Goal: Task Accomplishment & Management: Use online tool/utility

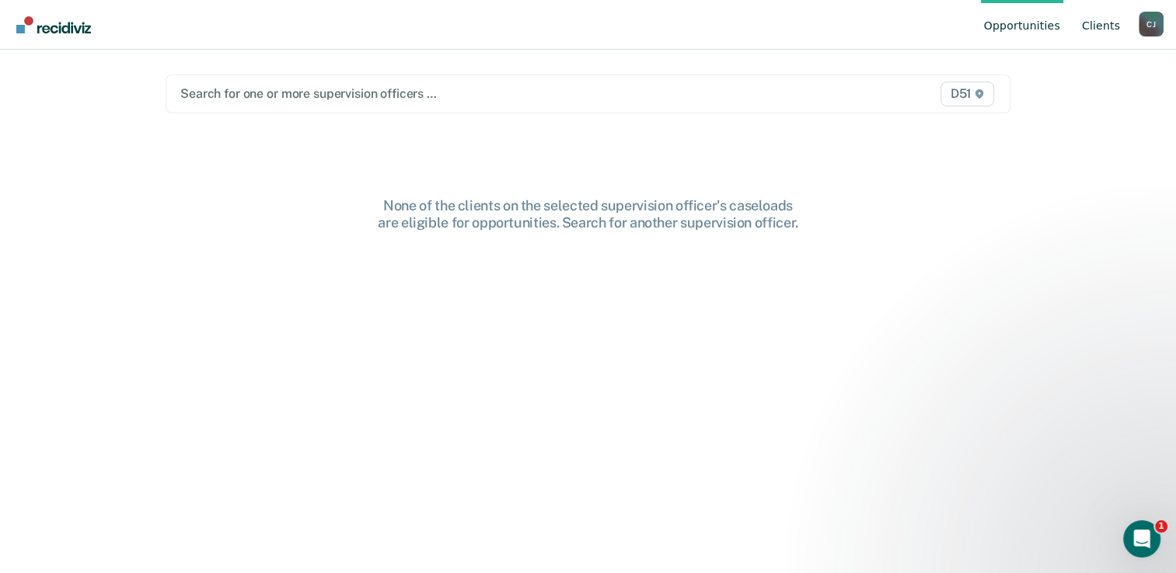
click at [1100, 36] on link "Client s" at bounding box center [1100, 25] width 44 height 50
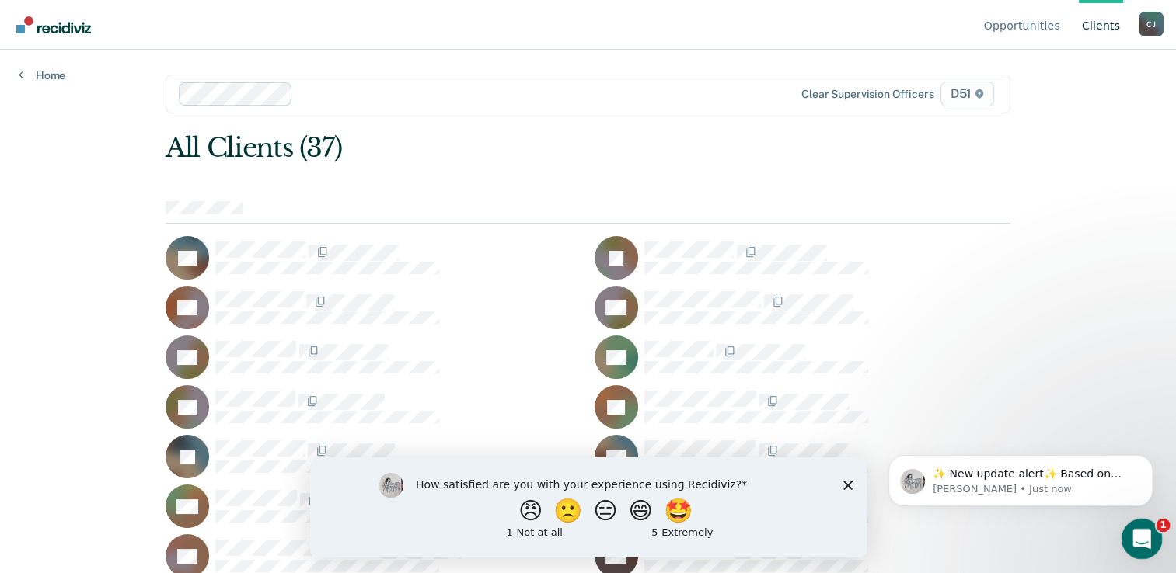
drag, startPoint x: 1137, startPoint y: 535, endPoint x: 564, endPoint y: 623, distance: 579.3
click at [1120, 556] on html at bounding box center [1138, 536] width 37 height 37
drag, startPoint x: 851, startPoint y: 489, endPoint x: 849, endPoint y: 475, distance: 14.1
click at [851, 488] on icon "Close survey" at bounding box center [846, 484] width 9 height 9
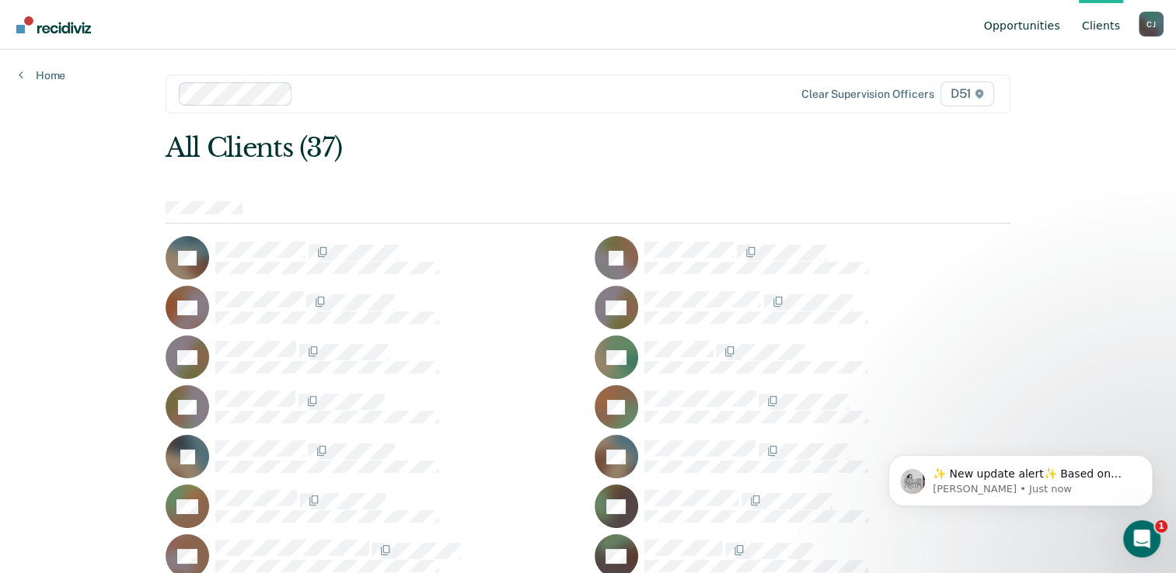
click at [1030, 35] on link "Opportunities" at bounding box center [1022, 25] width 82 height 50
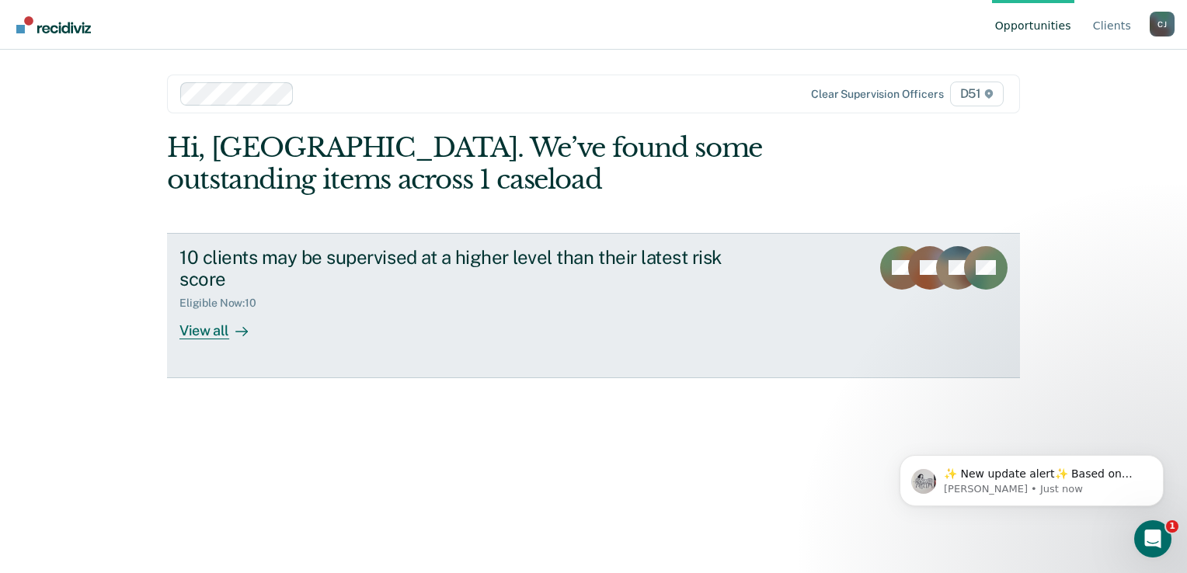
click at [214, 336] on div "View all" at bounding box center [222, 325] width 87 height 30
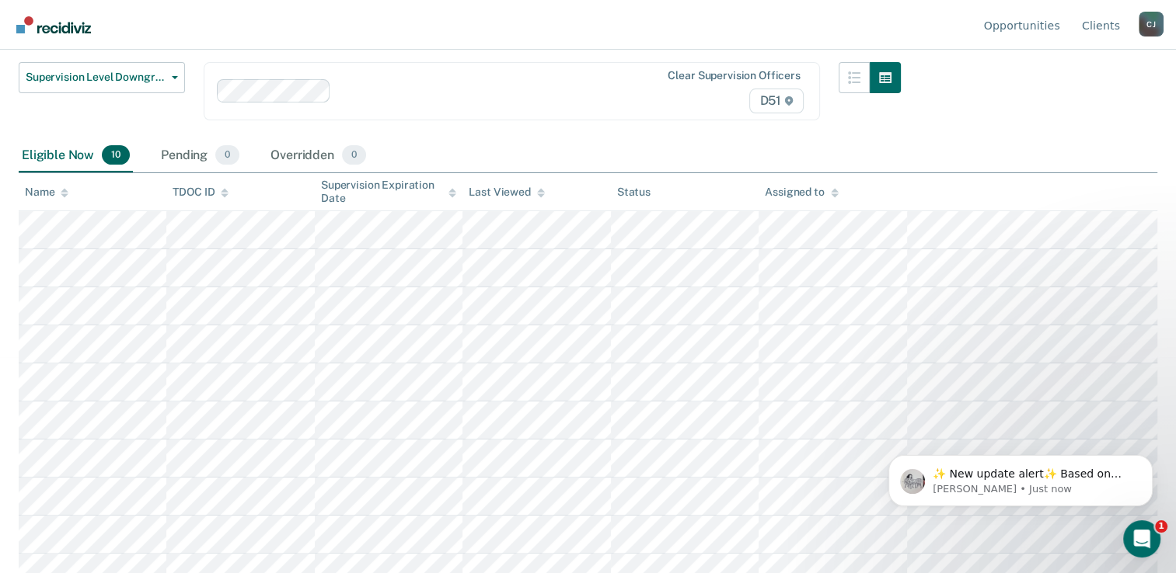
scroll to position [233, 0]
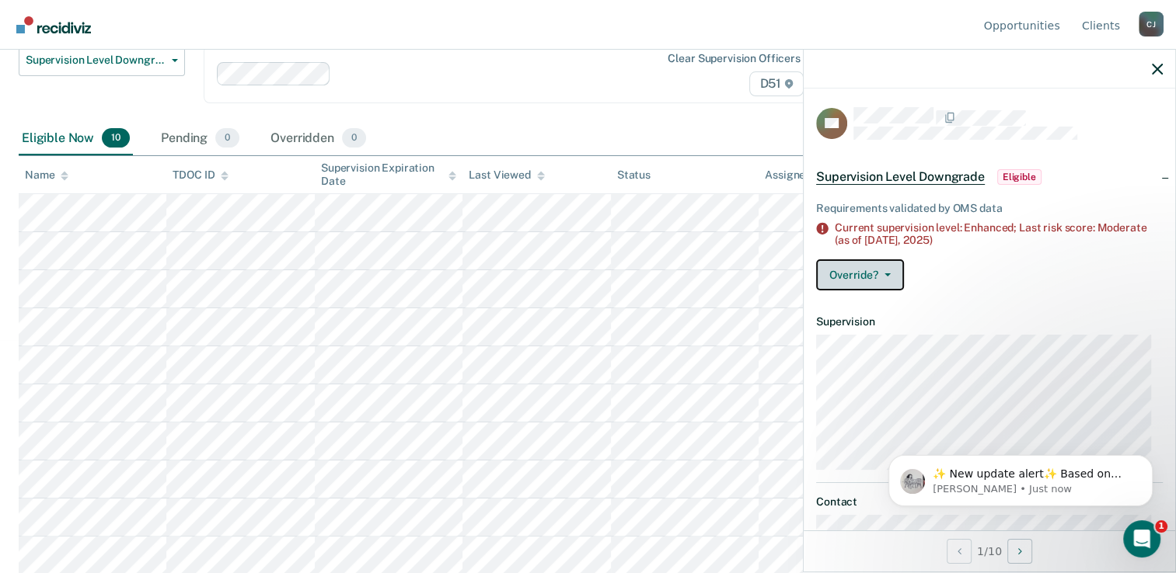
click at [880, 281] on button "Override?" at bounding box center [860, 275] width 88 height 31
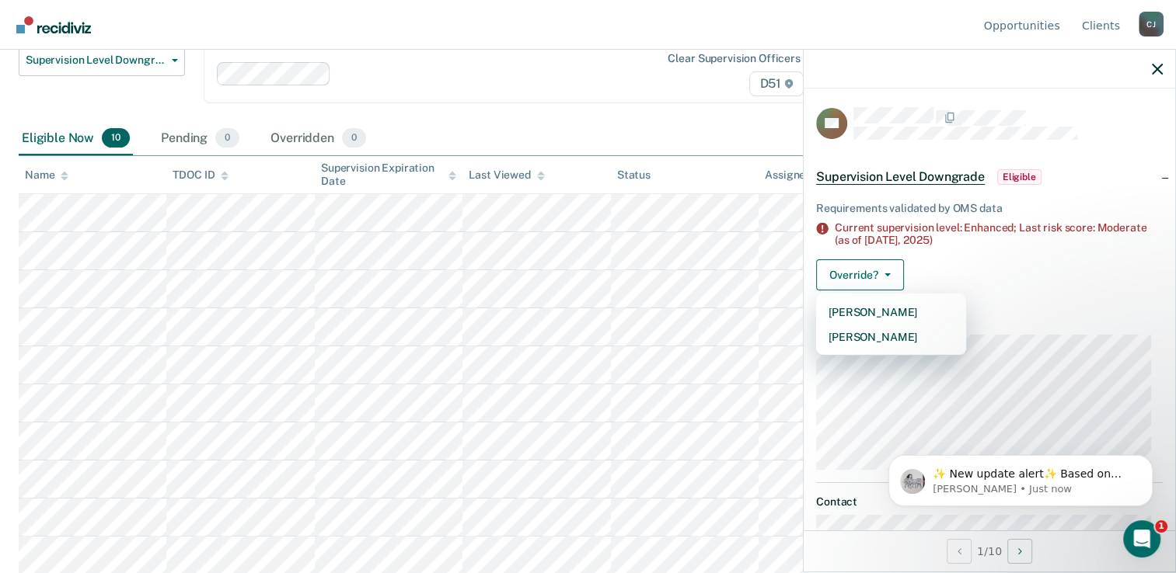
click at [978, 277] on div "Override? [PERSON_NAME] Mark Overridden" at bounding box center [989, 275] width 347 height 31
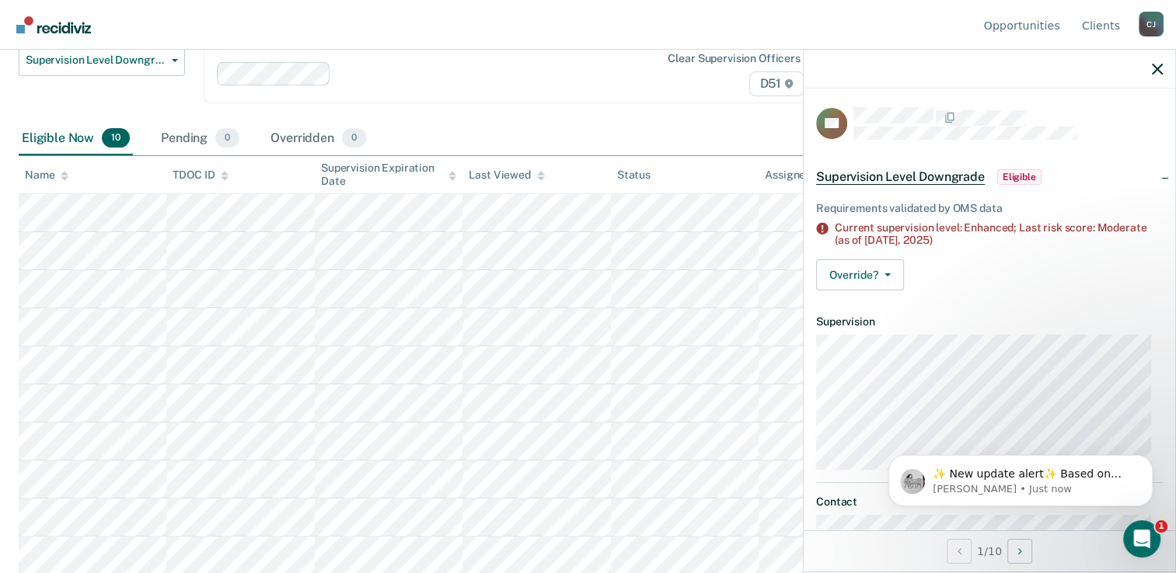
click at [1023, 172] on span "Eligible" at bounding box center [1019, 177] width 44 height 16
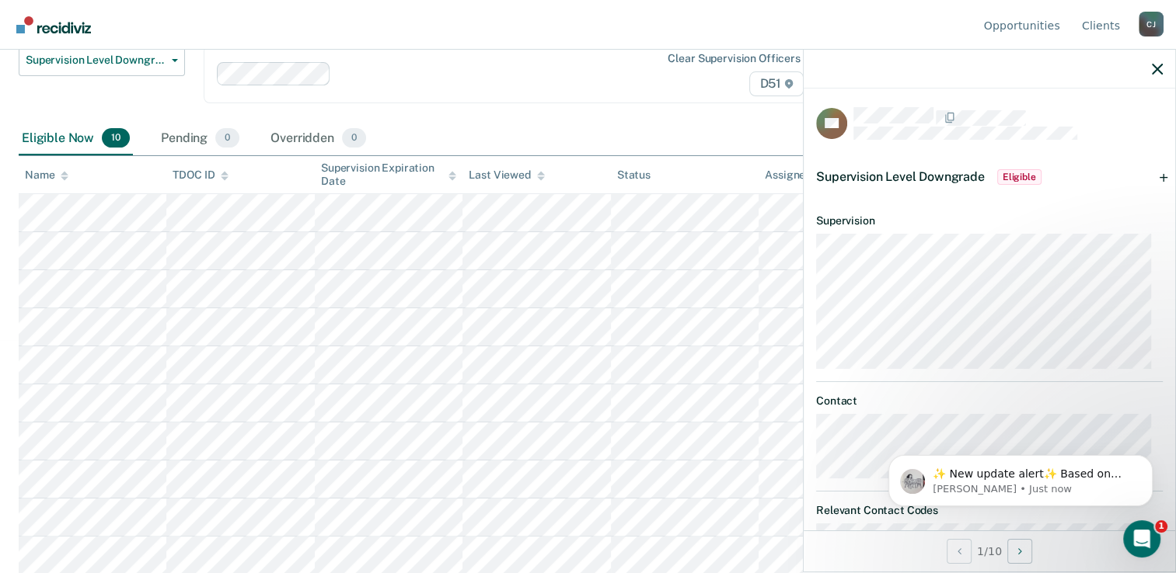
click at [1155, 173] on div "Supervision Level Downgrade Eligible" at bounding box center [988, 177] width 371 height 50
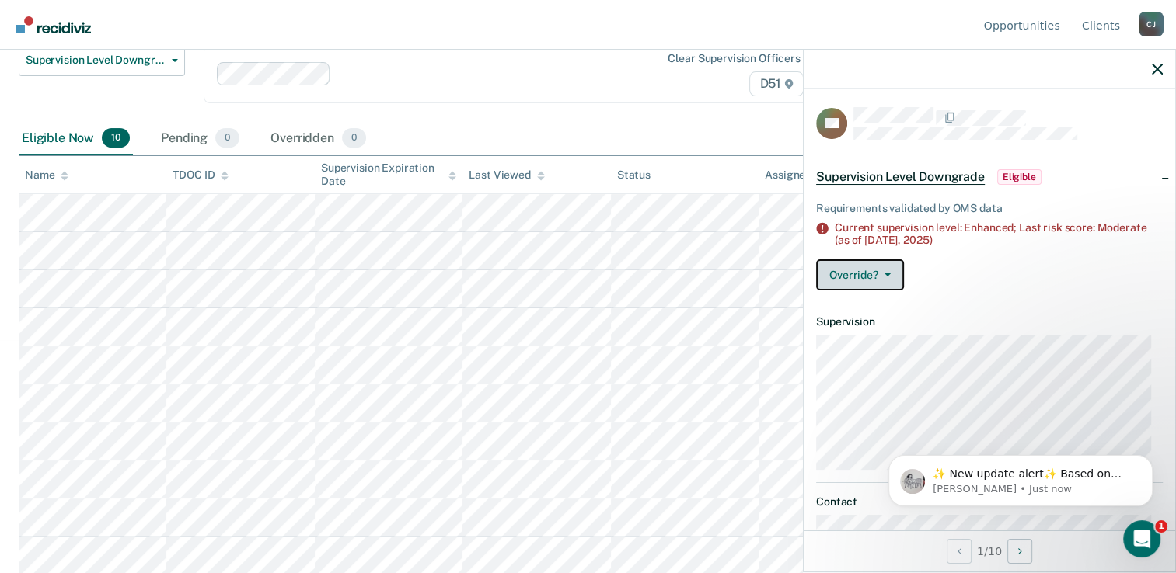
click at [897, 277] on button "Override?" at bounding box center [860, 275] width 88 height 31
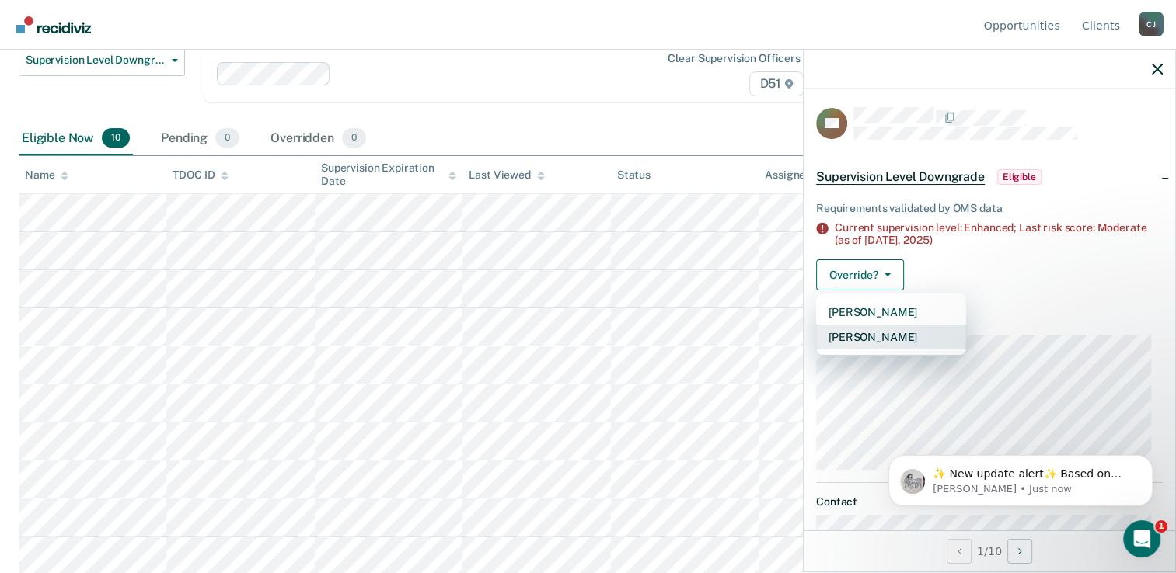
click at [920, 328] on button "[PERSON_NAME]" at bounding box center [891, 337] width 150 height 25
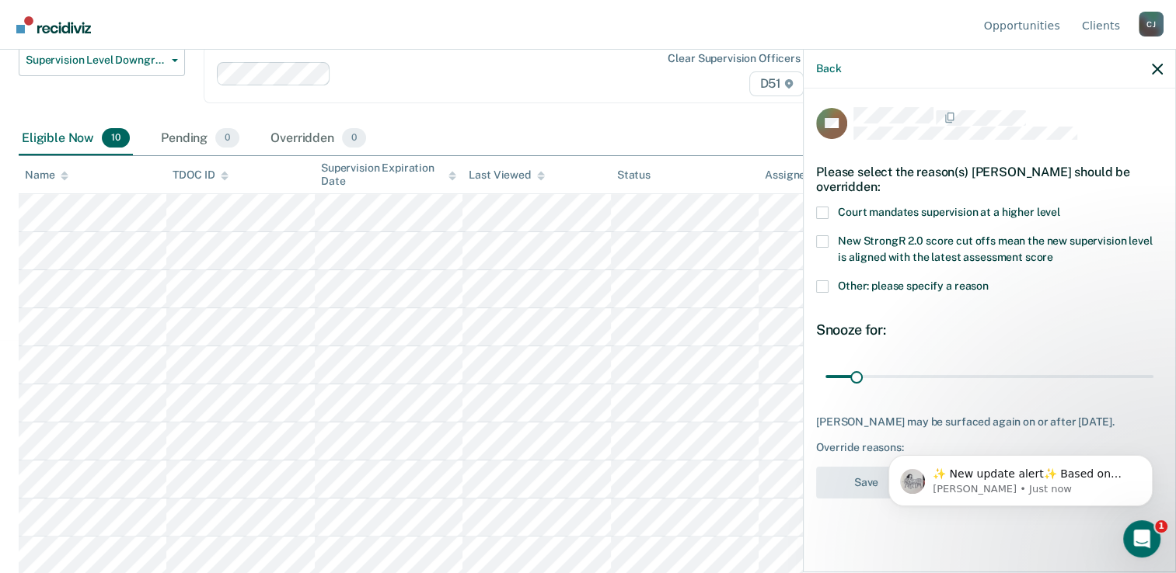
click at [823, 213] on span at bounding box center [822, 213] width 12 height 12
click at [1060, 207] on input "Court mandates supervision at a higher level" at bounding box center [1060, 207] width 0 height 0
click at [1149, 460] on icon "Dismiss notification" at bounding box center [1148, 459] width 9 height 9
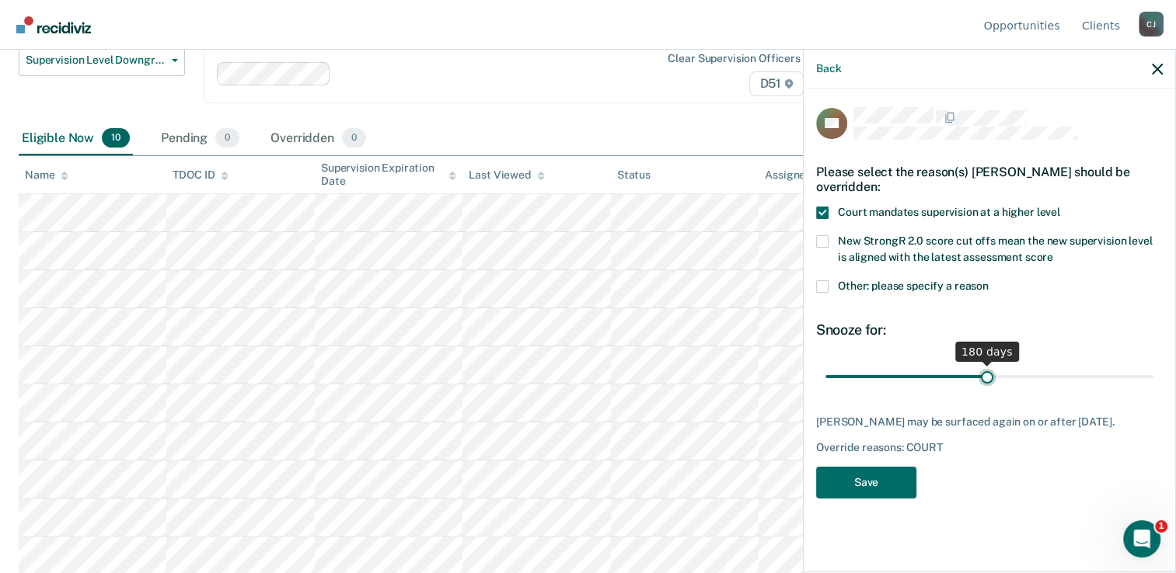
drag, startPoint x: 858, startPoint y: 380, endPoint x: 986, endPoint y: 382, distance: 128.2
type input "180"
click at [986, 382] on input "range" at bounding box center [989, 377] width 328 height 27
click at [894, 484] on button "Save" at bounding box center [866, 483] width 100 height 32
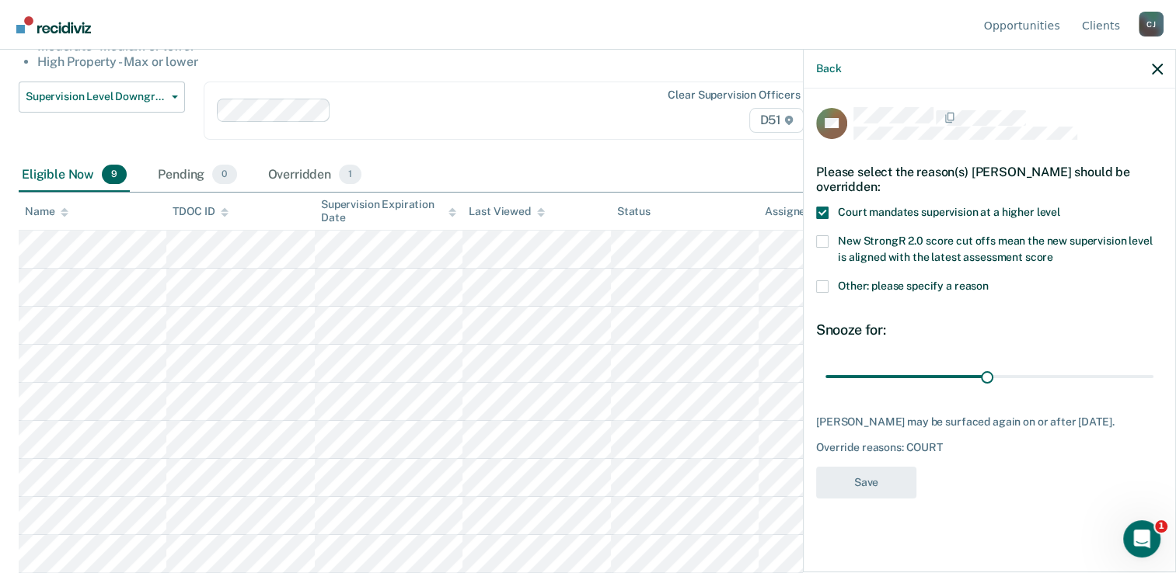
scroll to position [195, 0]
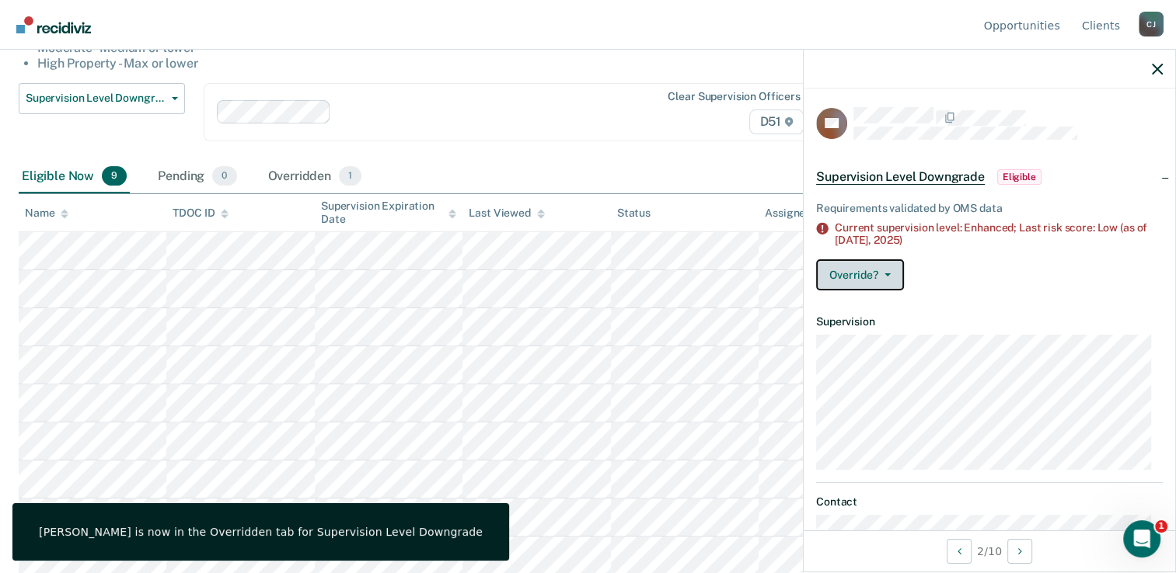
click at [894, 272] on button "Override?" at bounding box center [860, 275] width 88 height 31
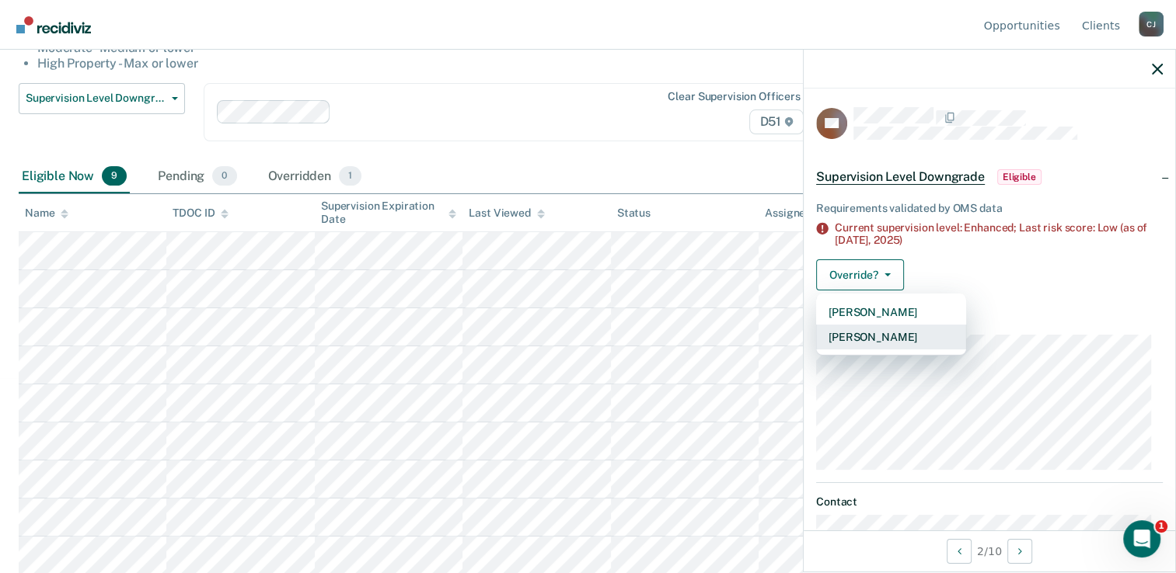
click at [903, 334] on button "[PERSON_NAME]" at bounding box center [891, 337] width 150 height 25
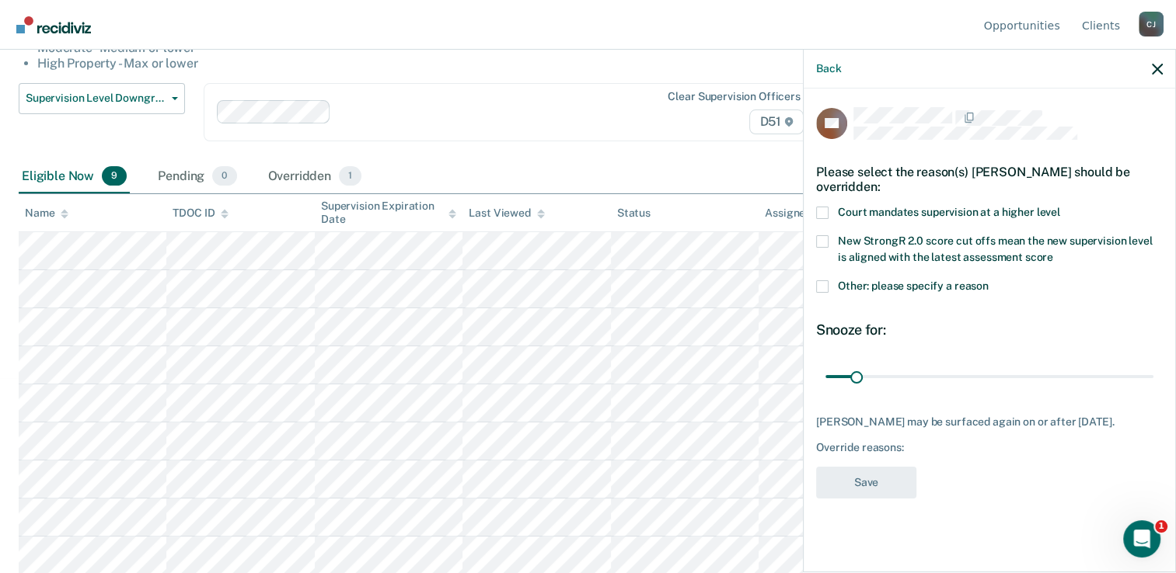
click at [827, 211] on span at bounding box center [822, 213] width 12 height 12
click at [1060, 207] on input "Court mandates supervision at a higher level" at bounding box center [1060, 207] width 0 height 0
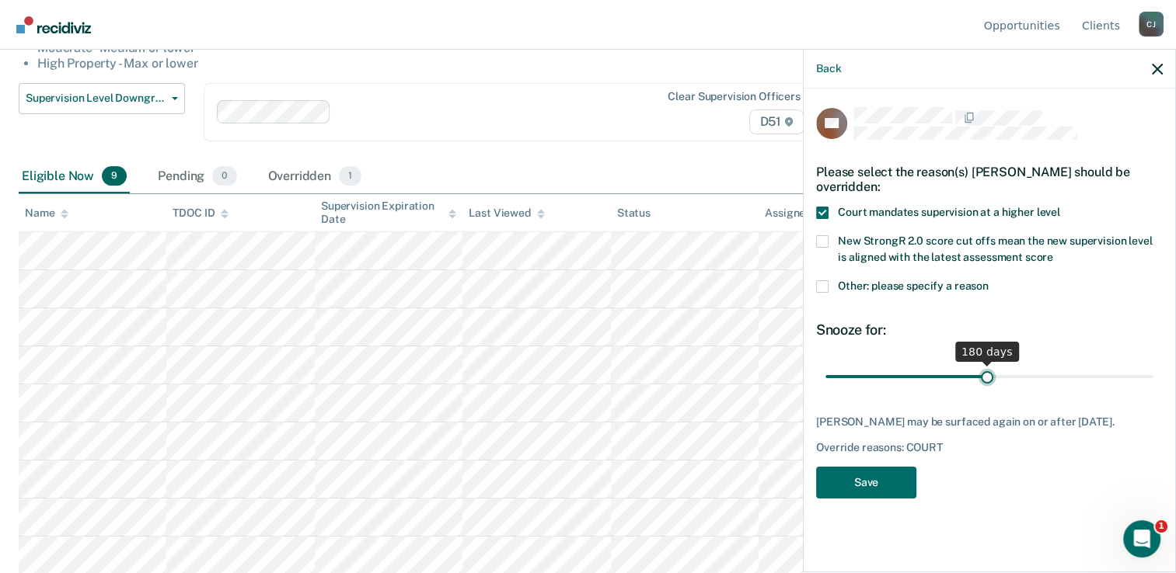
drag, startPoint x: 858, startPoint y: 376, endPoint x: 986, endPoint y: 370, distance: 128.4
type input "180"
click at [986, 370] on input "range" at bounding box center [989, 377] width 328 height 27
click at [876, 476] on button "Save" at bounding box center [866, 483] width 100 height 32
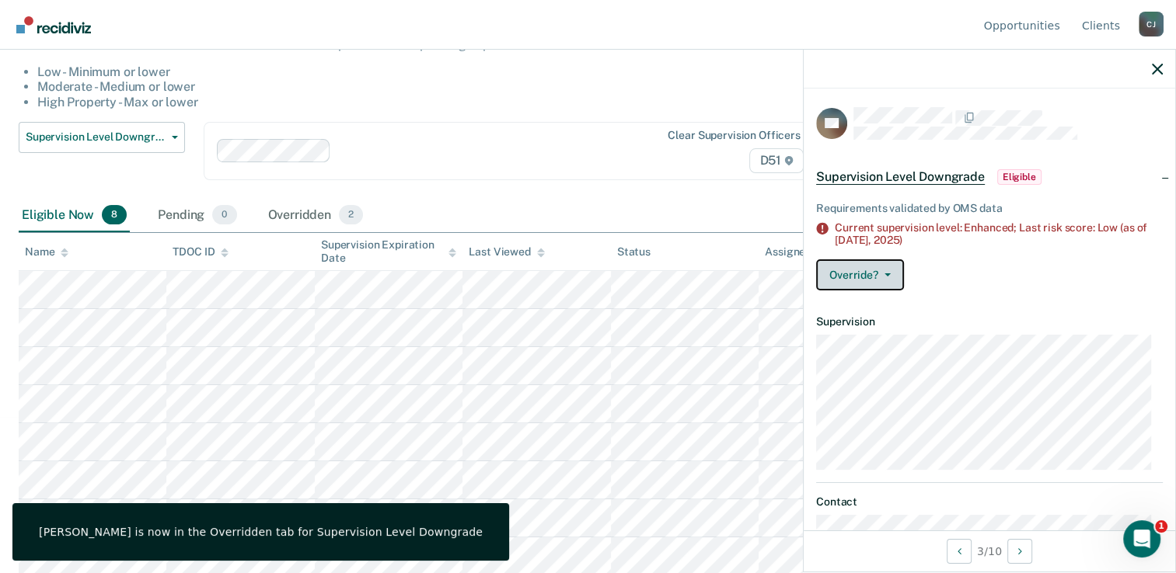
click at [887, 277] on button "Override?" at bounding box center [860, 275] width 88 height 31
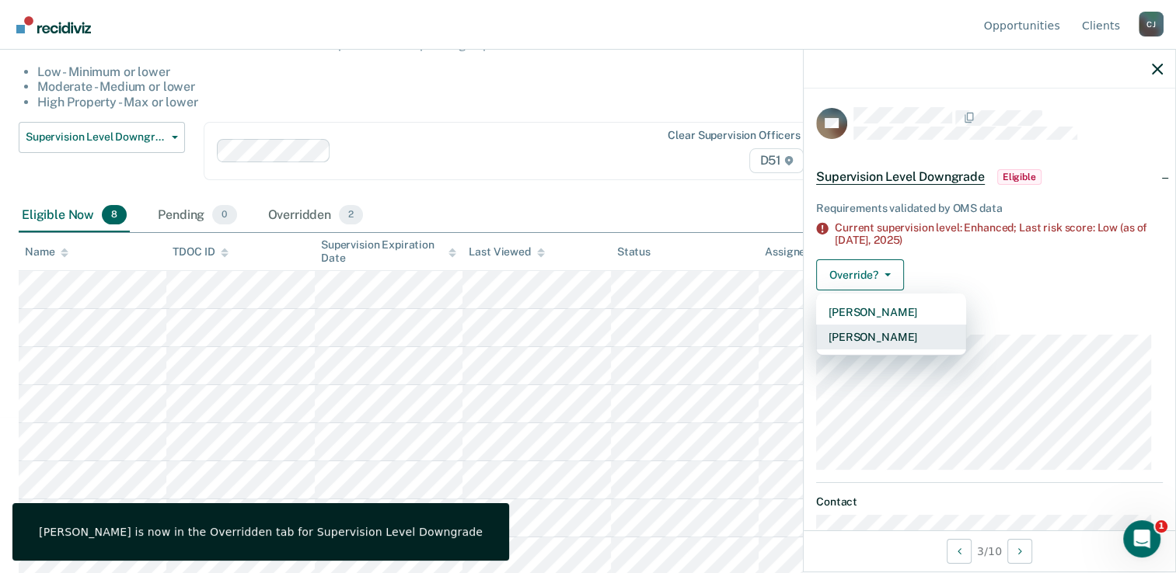
click at [894, 331] on button "[PERSON_NAME]" at bounding box center [891, 337] width 150 height 25
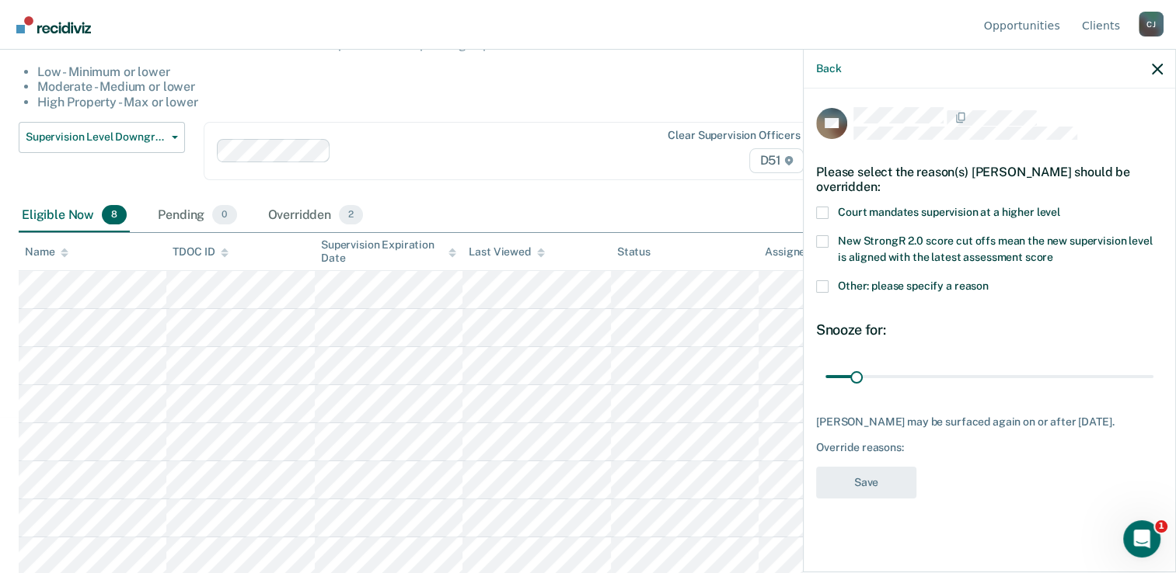
click at [827, 211] on span at bounding box center [822, 213] width 12 height 12
click at [1060, 207] on input "Court mandates supervision at a higher level" at bounding box center [1060, 207] width 0 height 0
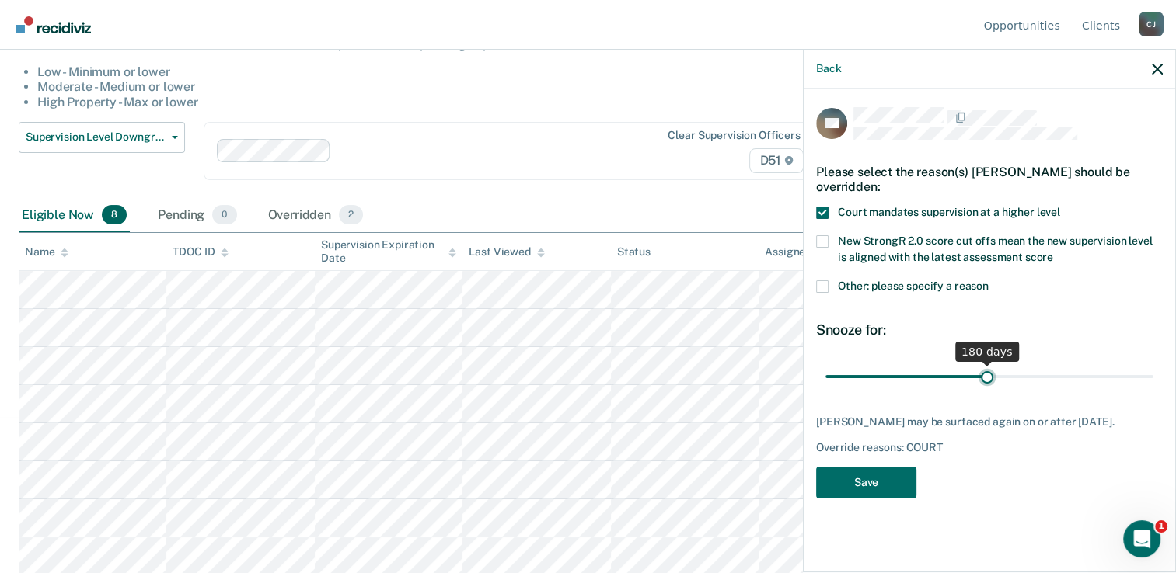
drag, startPoint x: 852, startPoint y: 368, endPoint x: 986, endPoint y: 366, distance: 134.4
type input "180"
click at [986, 366] on input "range" at bounding box center [989, 377] width 328 height 27
click at [904, 481] on button "Save" at bounding box center [866, 483] width 100 height 32
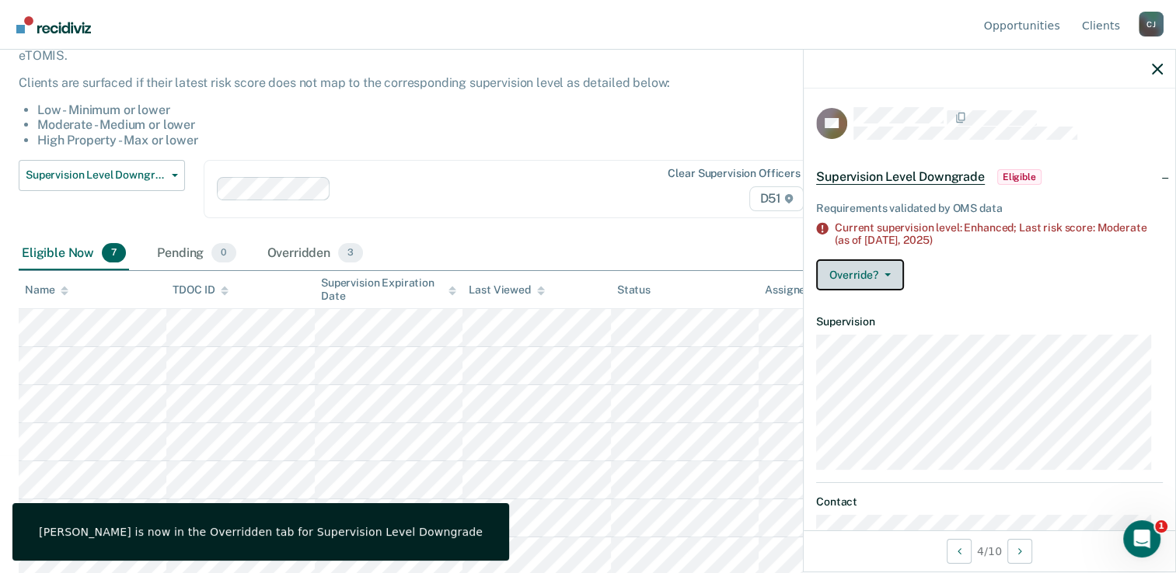
click at [890, 273] on button "Override?" at bounding box center [860, 275] width 88 height 31
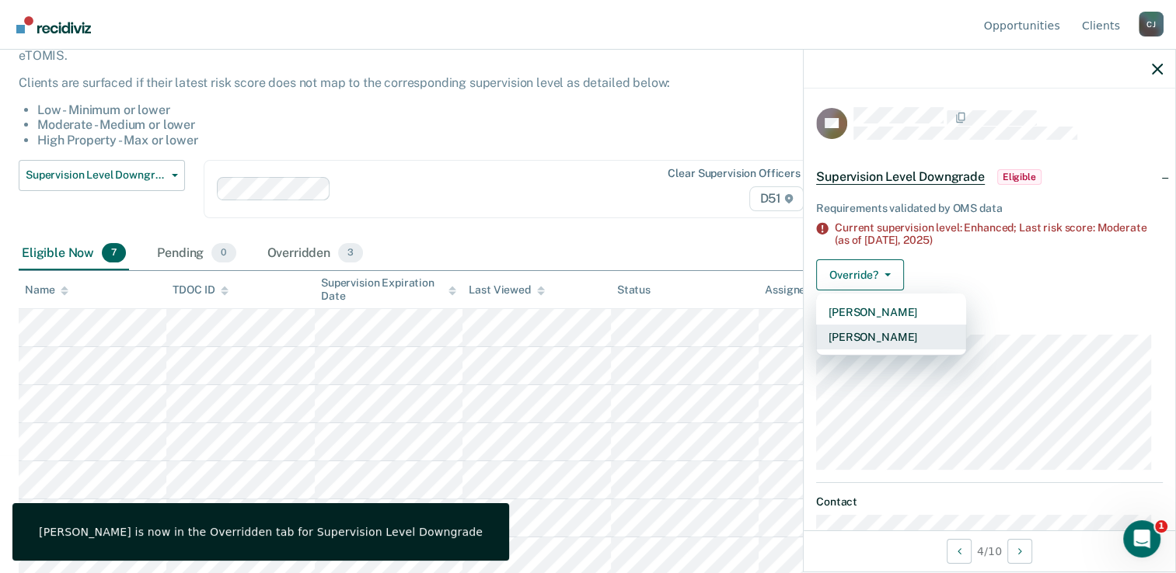
click at [900, 337] on button "[PERSON_NAME]" at bounding box center [891, 337] width 150 height 25
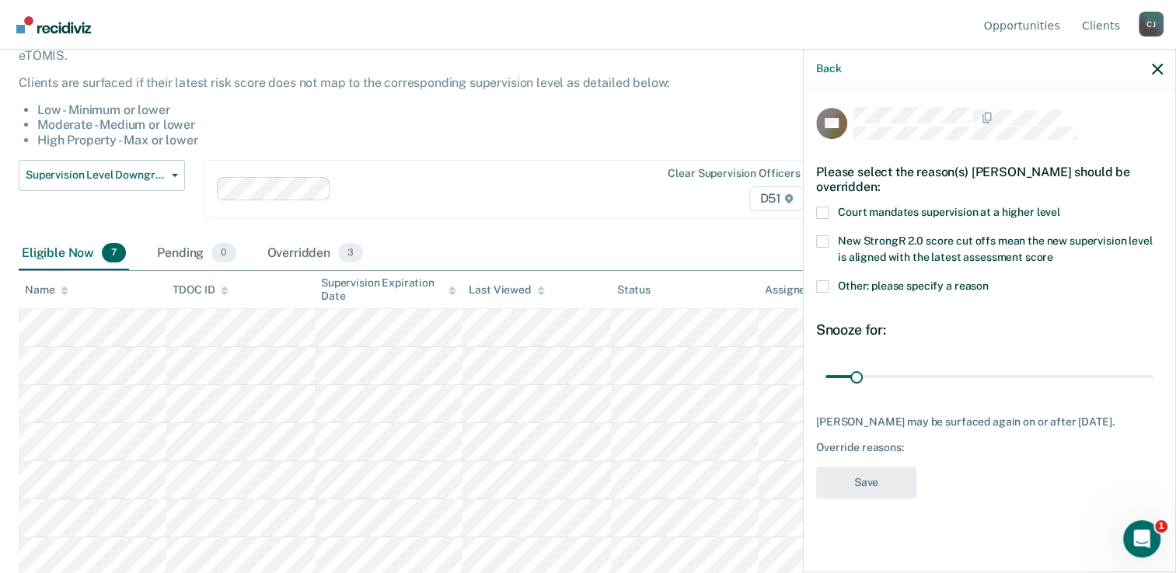
click at [823, 211] on span at bounding box center [822, 213] width 12 height 12
click at [1060, 207] on input "Court mandates supervision at a higher level" at bounding box center [1060, 207] width 0 height 0
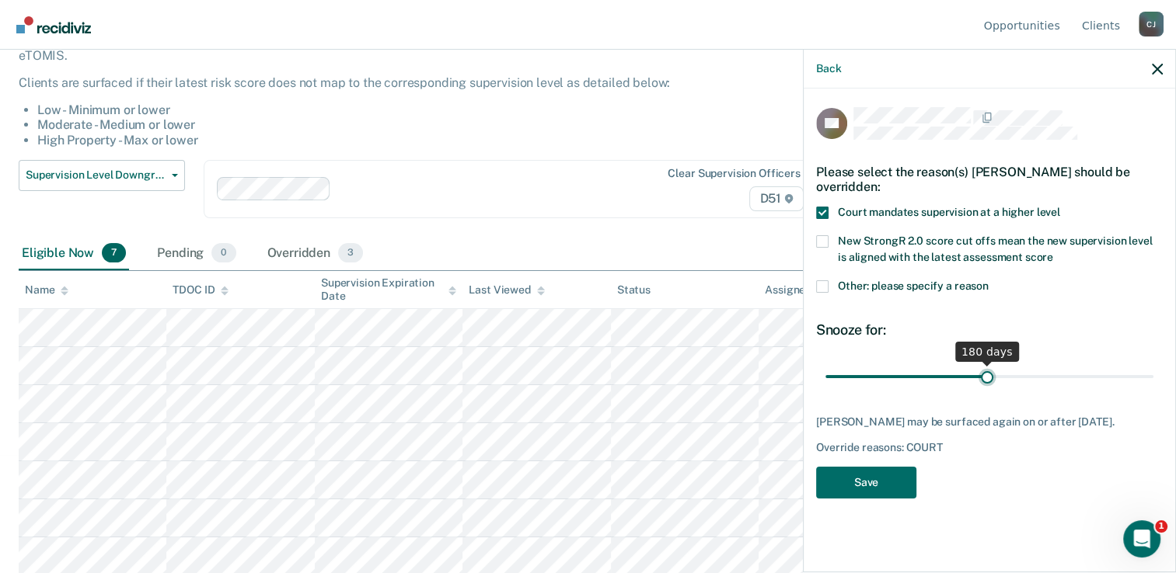
drag, startPoint x: 860, startPoint y: 381, endPoint x: 986, endPoint y: 374, distance: 126.1
type input "180"
click at [986, 374] on input "range" at bounding box center [989, 377] width 328 height 27
click at [889, 483] on button "Save" at bounding box center [866, 483] width 100 height 32
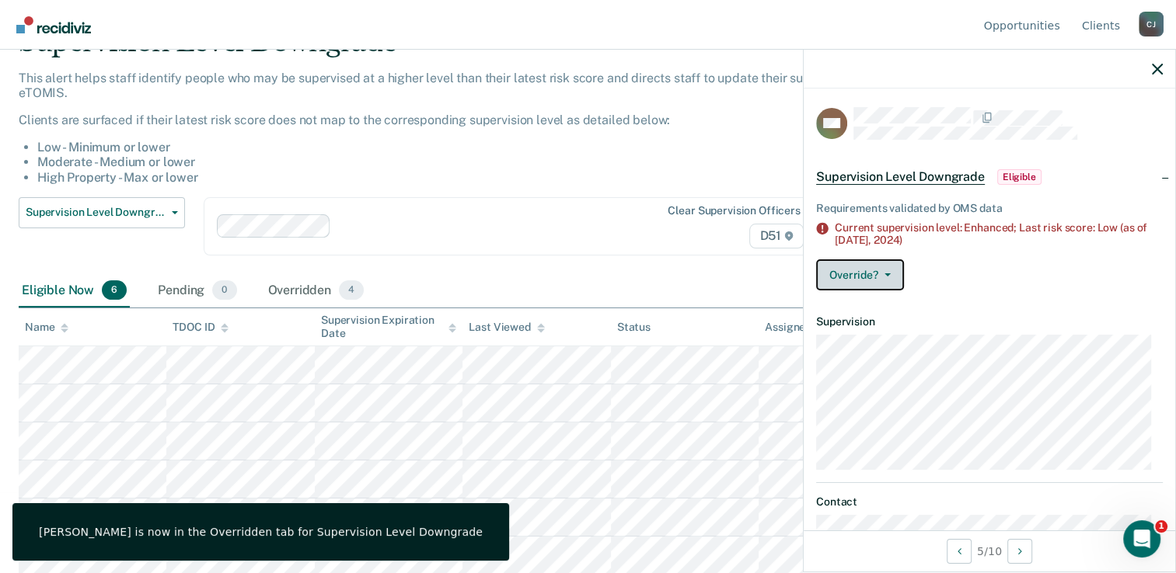
click at [890, 272] on button "Override?" at bounding box center [860, 275] width 88 height 31
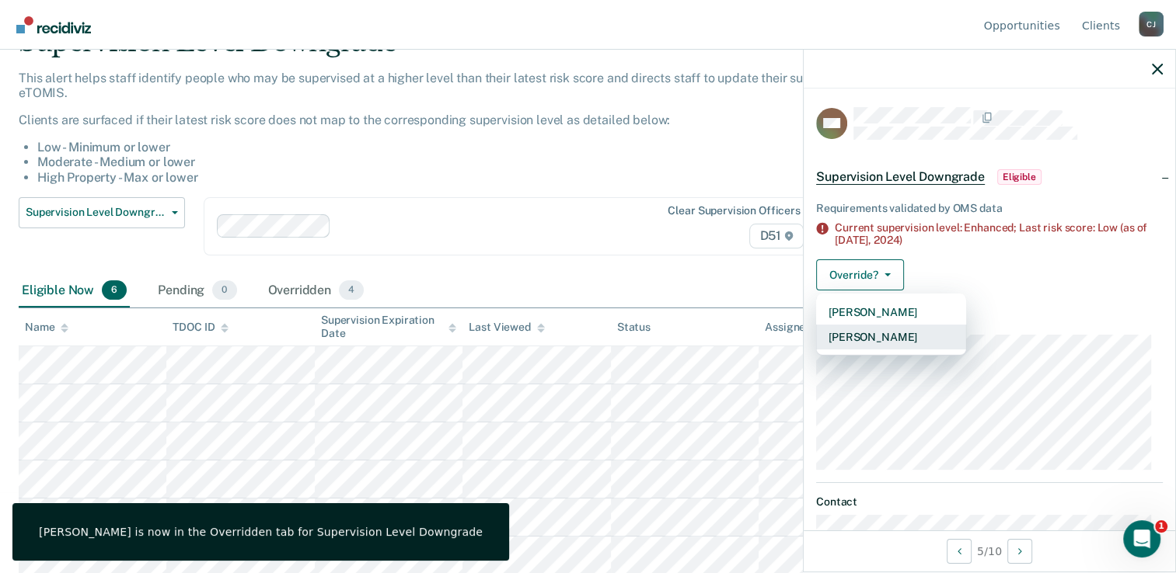
click at [890, 329] on button "[PERSON_NAME]" at bounding box center [891, 337] width 150 height 25
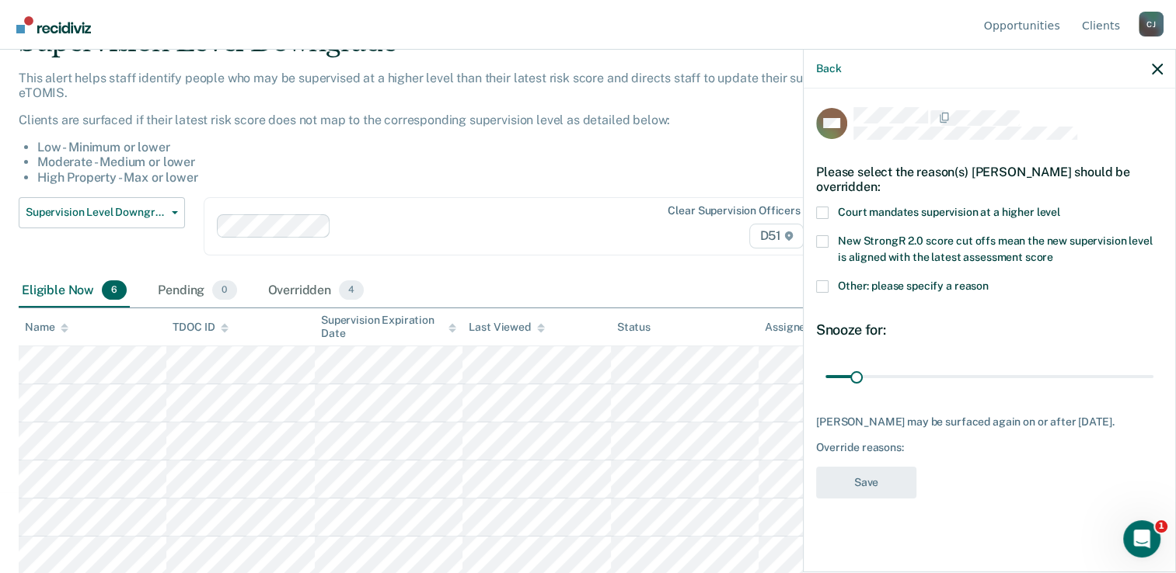
click at [826, 213] on span at bounding box center [822, 213] width 12 height 12
click at [1060, 207] on input "Court mandates supervision at a higher level" at bounding box center [1060, 207] width 0 height 0
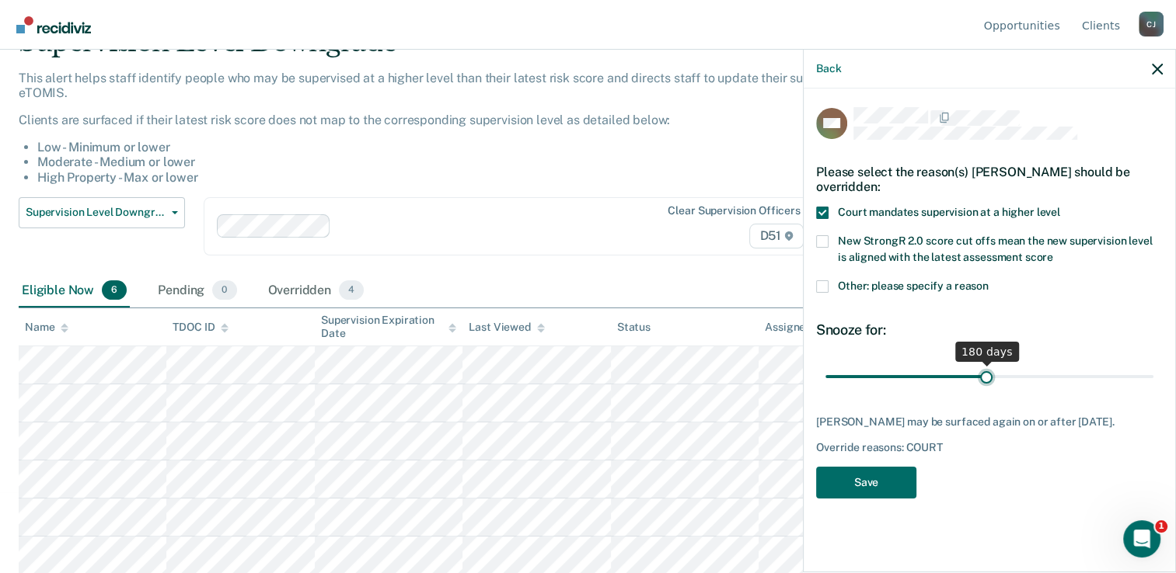
drag, startPoint x: 860, startPoint y: 378, endPoint x: 984, endPoint y: 383, distance: 124.4
click at [984, 383] on input "range" at bounding box center [989, 377] width 328 height 27
type input "180"
click at [986, 381] on input "range" at bounding box center [989, 377] width 328 height 27
click at [901, 473] on button "Save" at bounding box center [866, 483] width 100 height 32
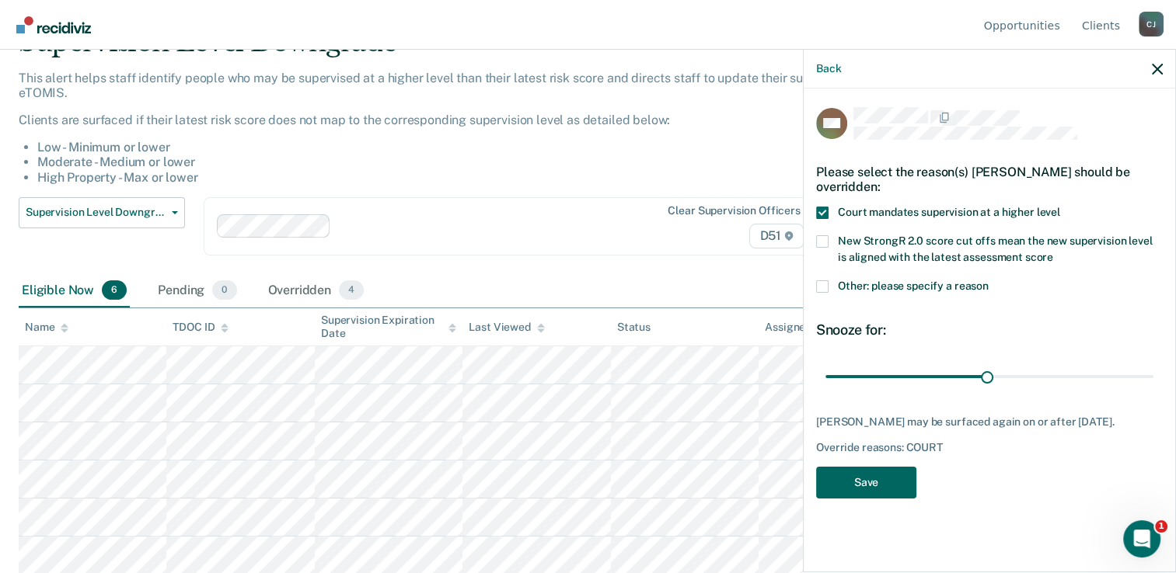
scroll to position [43, 0]
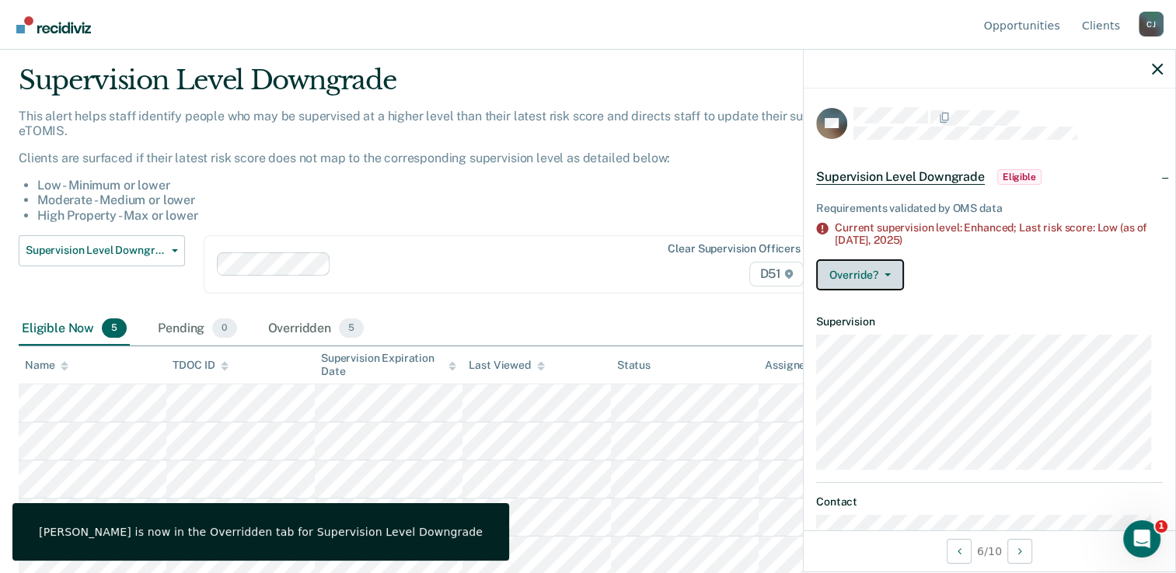
click at [895, 280] on button "Override?" at bounding box center [860, 275] width 88 height 31
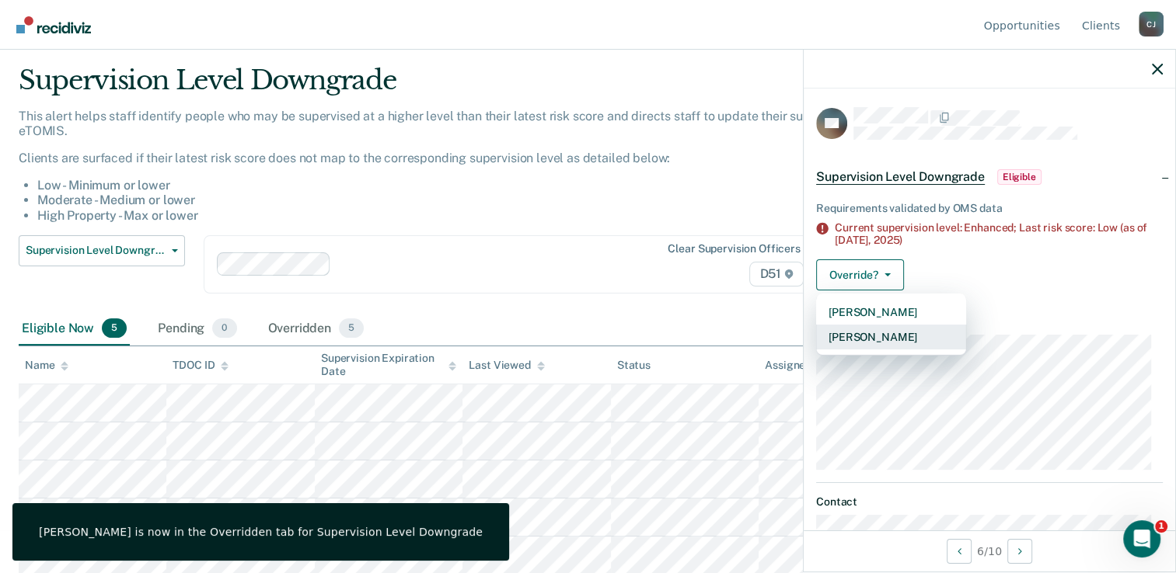
click at [892, 339] on button "[PERSON_NAME]" at bounding box center [891, 337] width 150 height 25
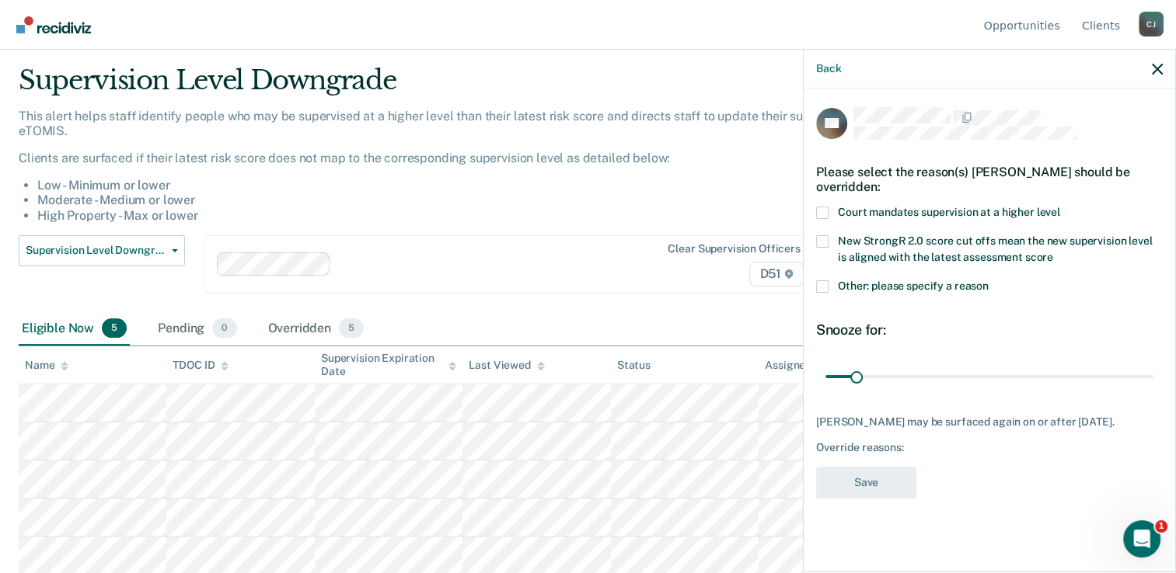
click at [824, 213] on span at bounding box center [822, 213] width 12 height 12
click at [1060, 207] on input "Court mandates supervision at a higher level" at bounding box center [1060, 207] width 0 height 0
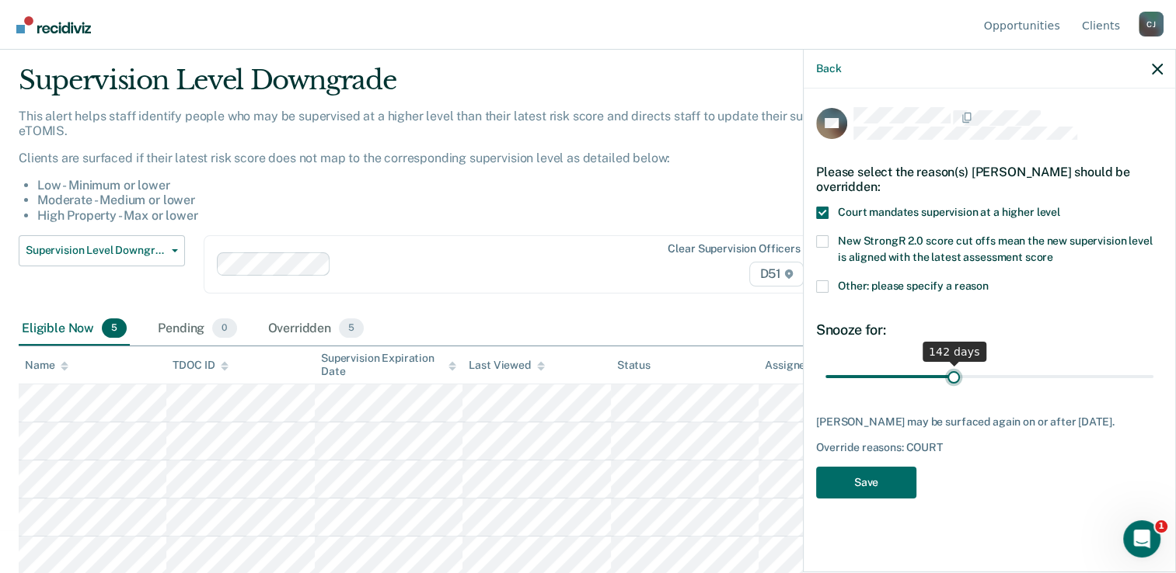
click at [953, 376] on input "range" at bounding box center [989, 377] width 328 height 27
click at [972, 377] on input "range" at bounding box center [989, 377] width 328 height 27
click at [992, 378] on input "range" at bounding box center [989, 377] width 328 height 27
type input "180"
click at [986, 378] on input "range" at bounding box center [989, 377] width 328 height 27
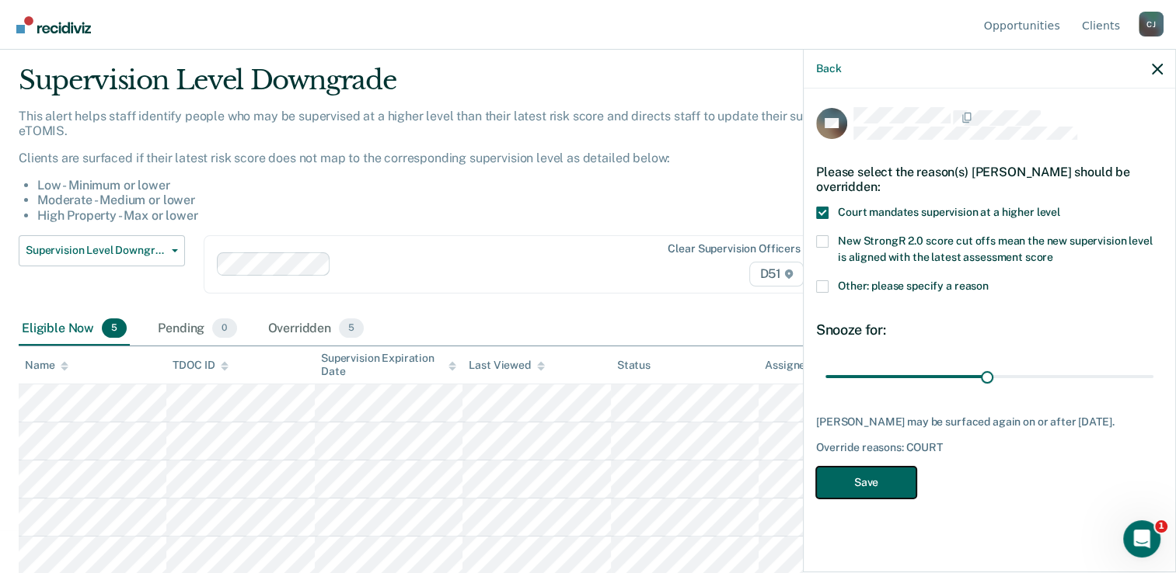
click at [898, 483] on button "Save" at bounding box center [866, 483] width 100 height 32
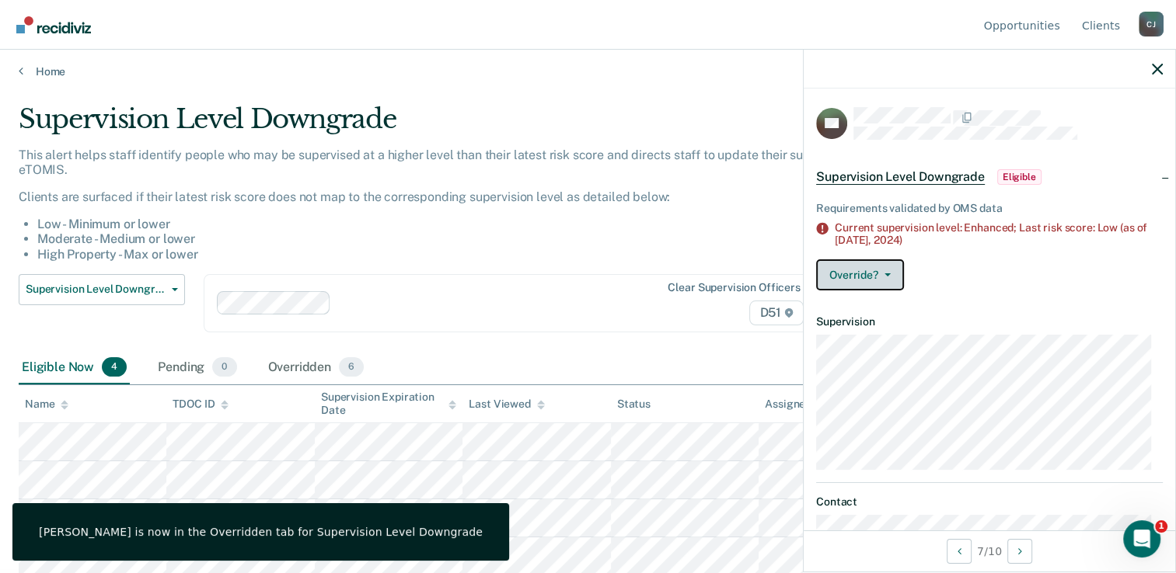
click at [890, 275] on button "Override?" at bounding box center [860, 275] width 88 height 31
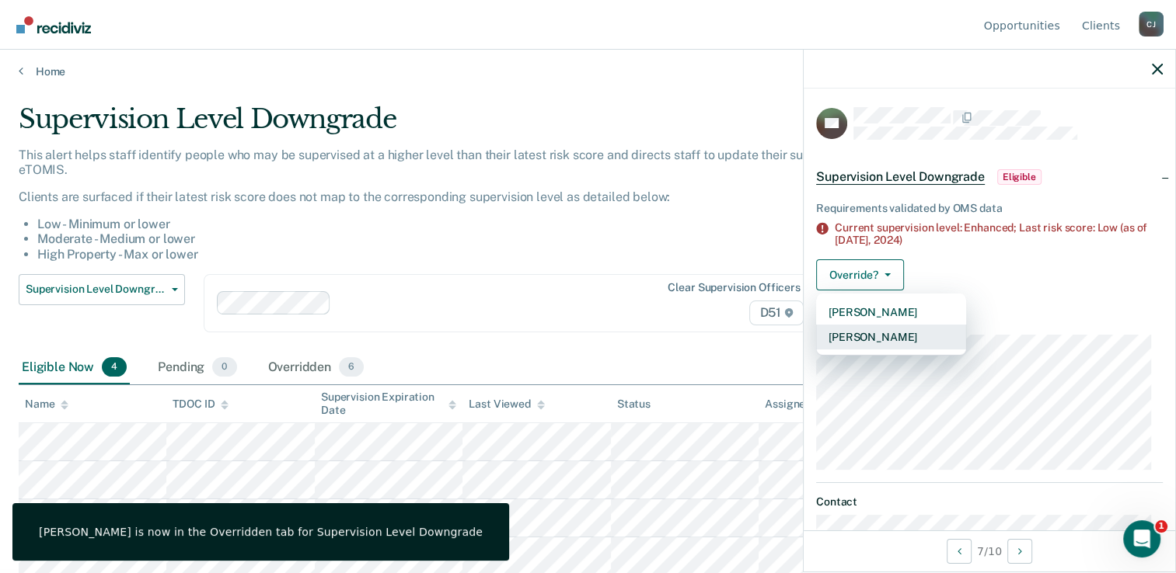
click at [897, 333] on button "[PERSON_NAME]" at bounding box center [891, 337] width 150 height 25
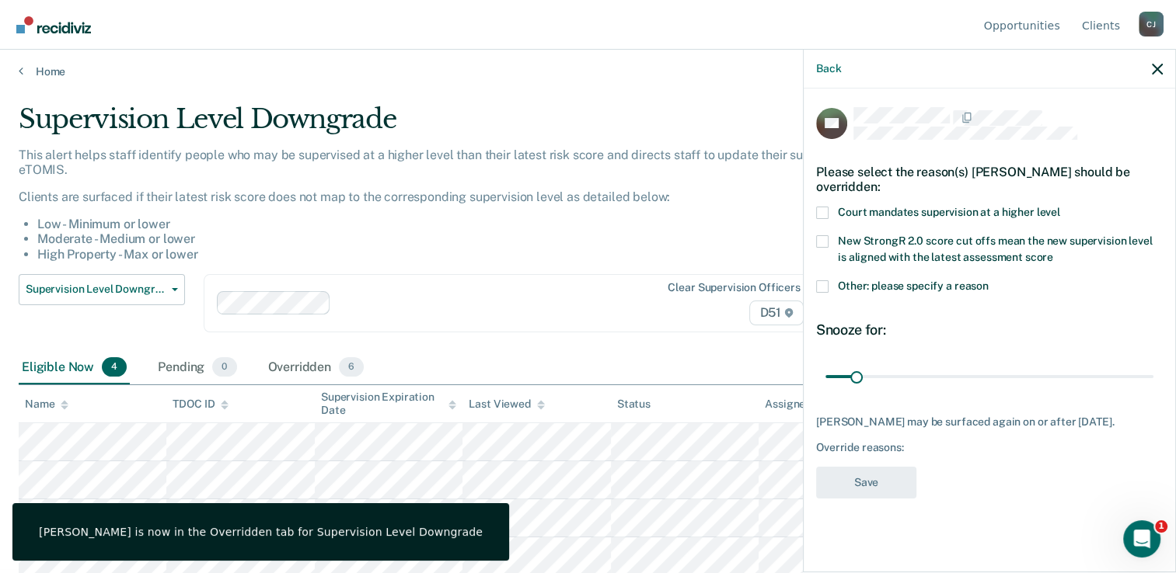
click at [827, 204] on div "Please select the reason(s) [PERSON_NAME] should be overridden:" at bounding box center [989, 179] width 347 height 54
click at [826, 217] on span at bounding box center [822, 213] width 12 height 12
click at [1060, 207] on input "Court mandates supervision at a higher level" at bounding box center [1060, 207] width 0 height 0
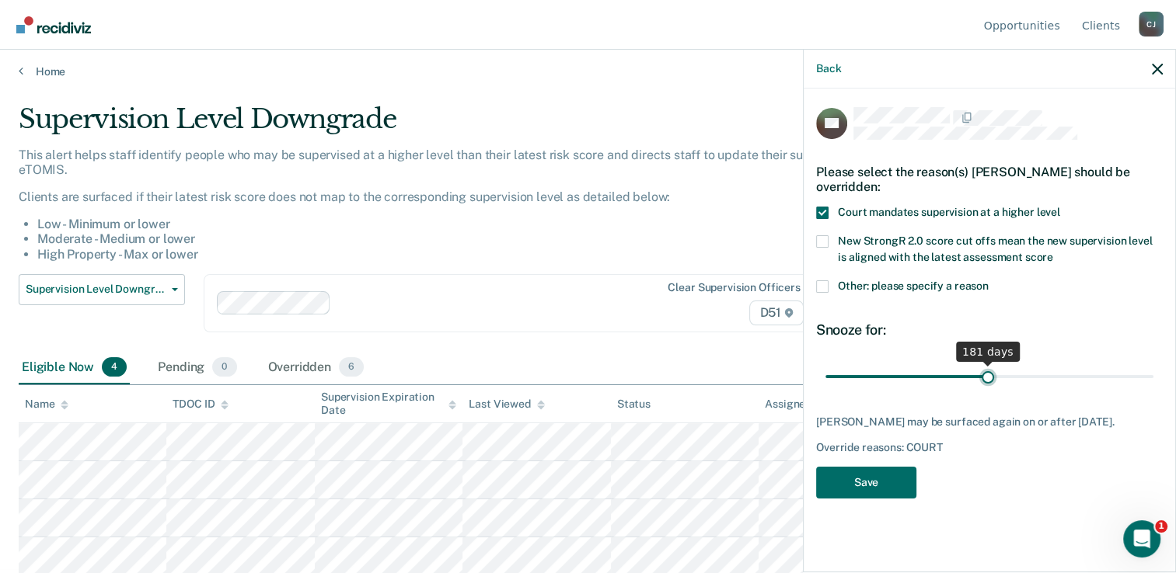
drag, startPoint x: 858, startPoint y: 377, endPoint x: 987, endPoint y: 368, distance: 129.3
click at [987, 368] on input "range" at bounding box center [989, 377] width 328 height 27
click at [984, 374] on input "range" at bounding box center [989, 377] width 328 height 27
click at [983, 375] on input "range" at bounding box center [989, 377] width 328 height 27
click at [979, 375] on input "range" at bounding box center [989, 377] width 328 height 27
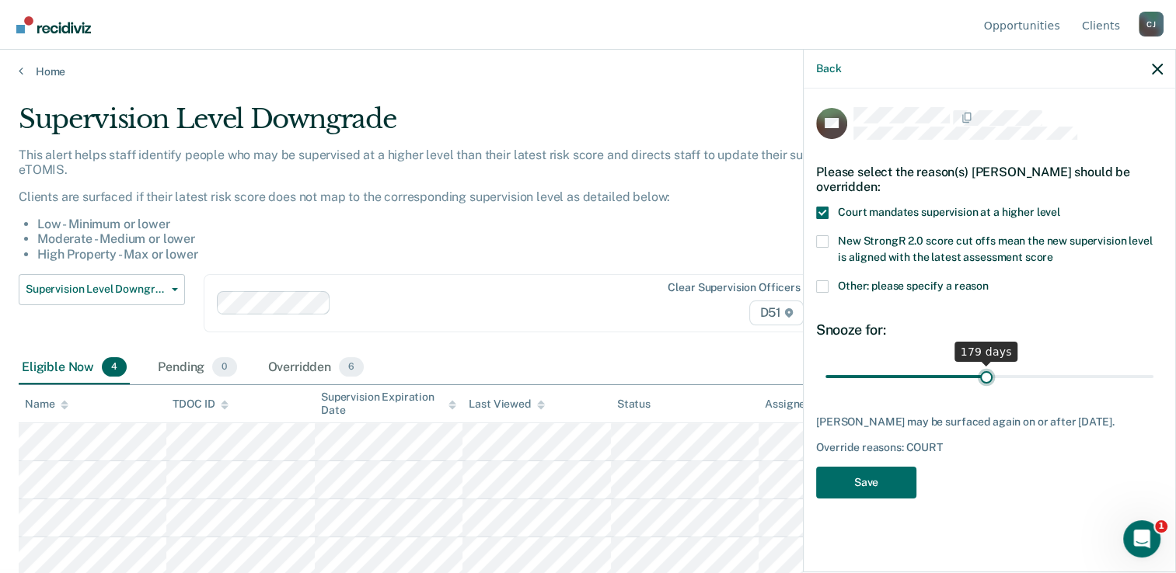
type input "179"
click at [985, 371] on input "range" at bounding box center [989, 377] width 328 height 27
click at [886, 476] on button "Save" at bounding box center [866, 483] width 100 height 32
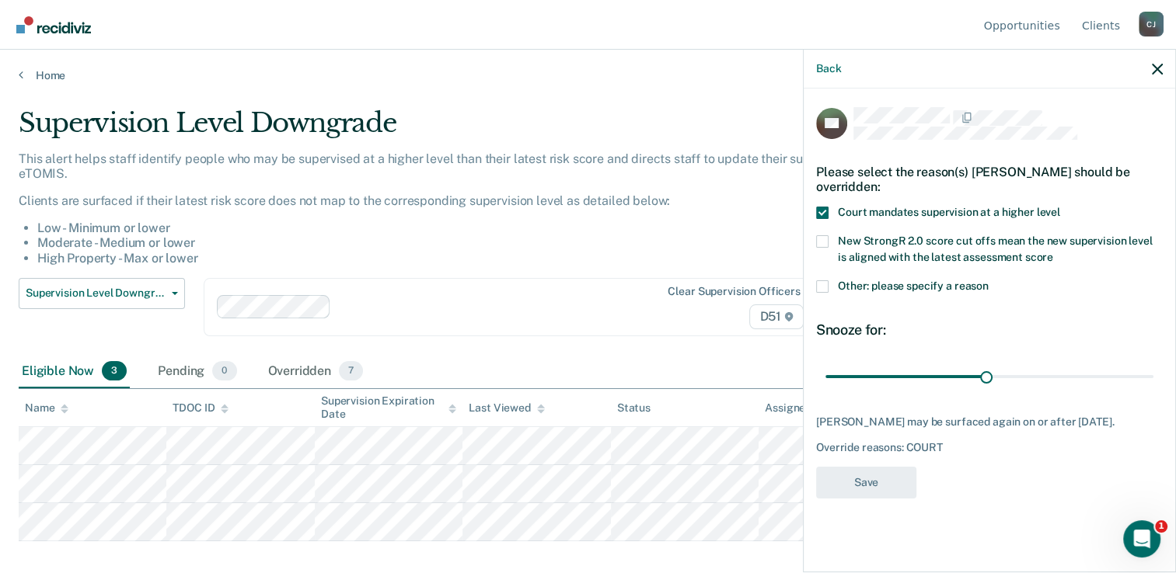
scroll to position [0, 0]
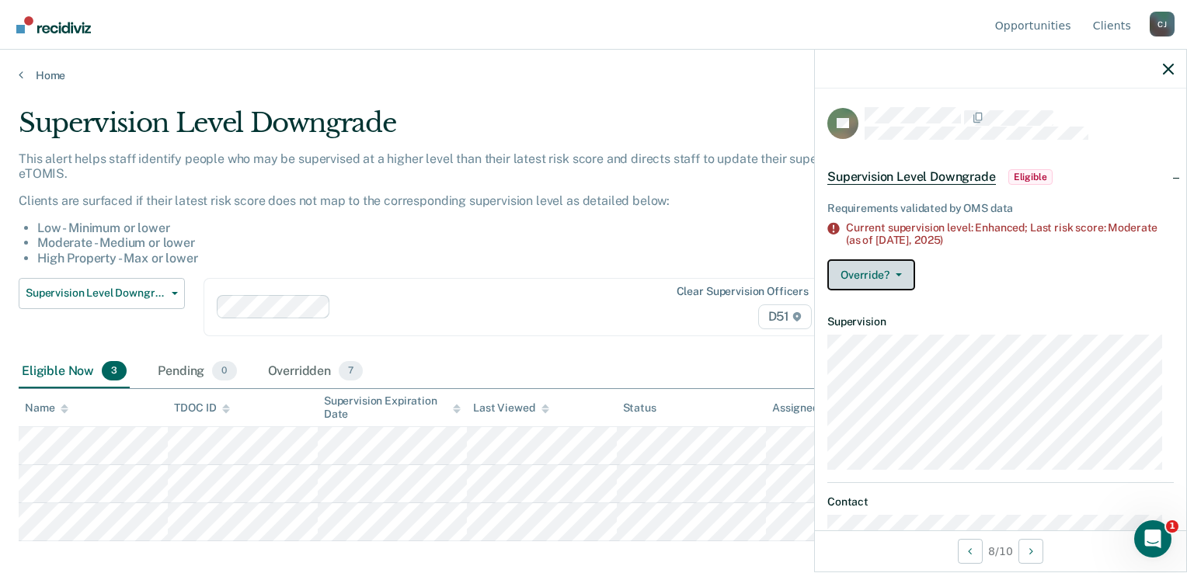
click at [902, 270] on button "Override?" at bounding box center [871, 275] width 88 height 31
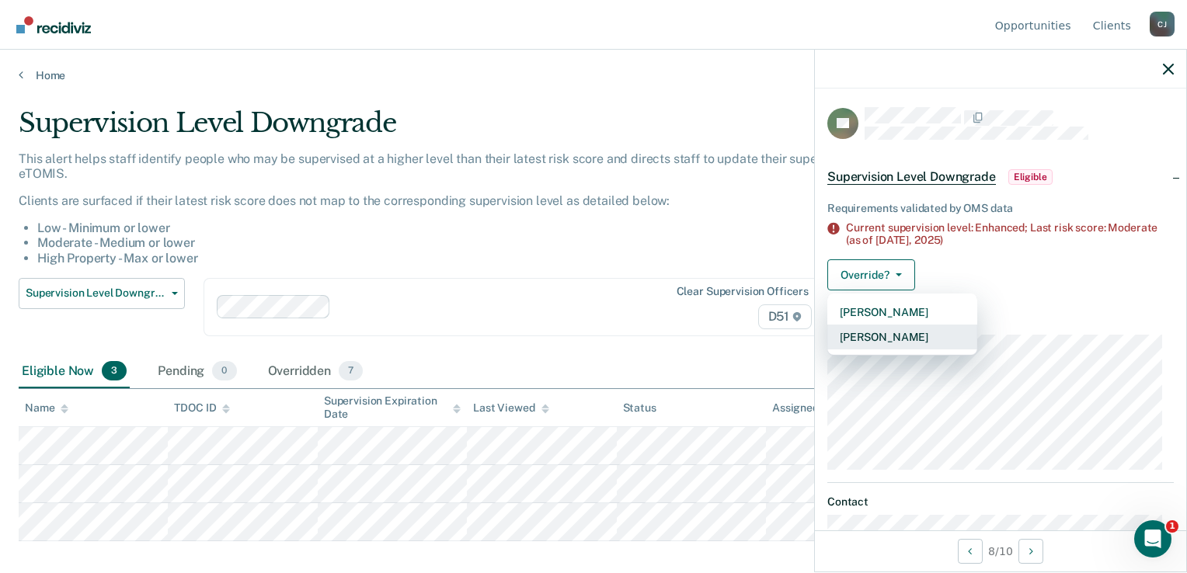
click at [926, 333] on button "[PERSON_NAME]" at bounding box center [902, 337] width 150 height 25
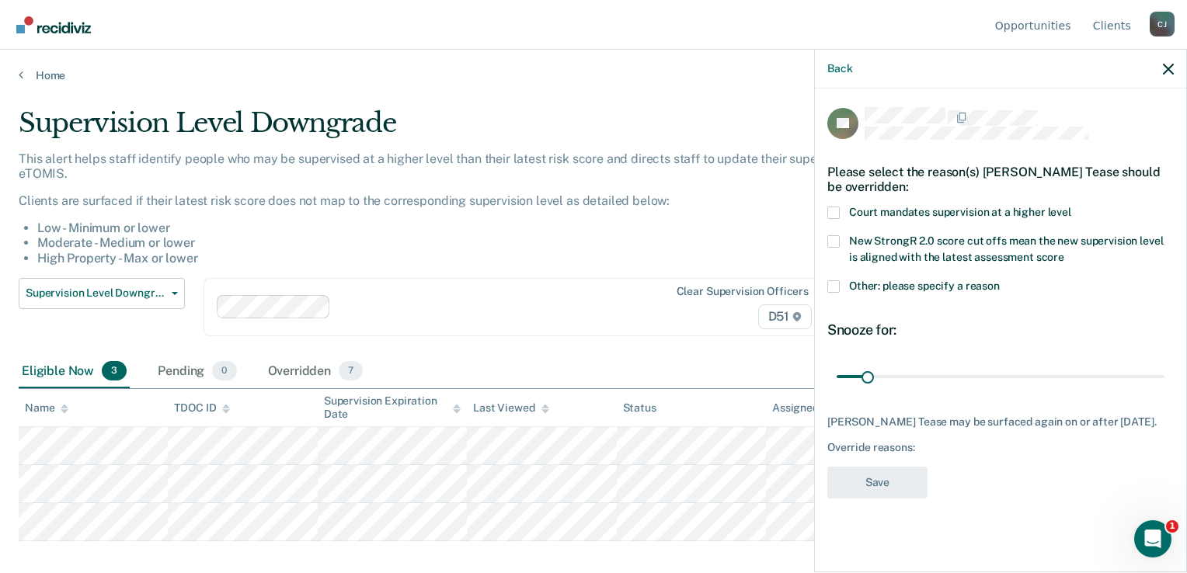
click at [835, 210] on span at bounding box center [833, 213] width 12 height 12
click at [1071, 207] on input "Court mandates supervision at a higher level" at bounding box center [1071, 207] width 0 height 0
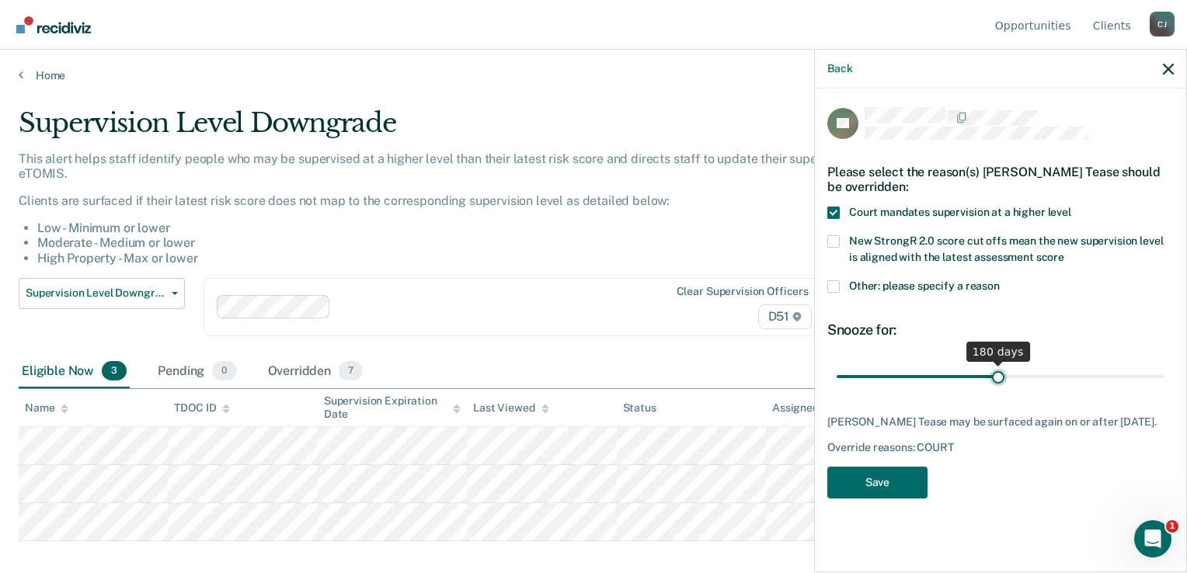
drag, startPoint x: 868, startPoint y: 378, endPoint x: 998, endPoint y: 378, distance: 129.8
type input "180"
click at [998, 378] on input "range" at bounding box center [1001, 377] width 328 height 27
click at [913, 483] on button "Save" at bounding box center [877, 483] width 100 height 32
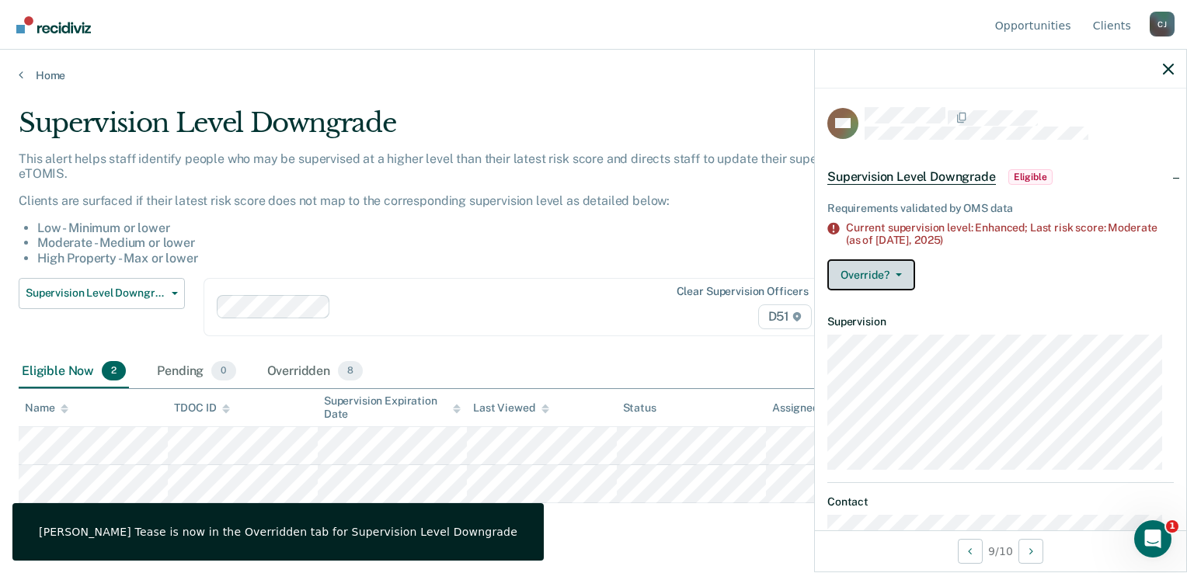
click at [892, 274] on span "button" at bounding box center [896, 274] width 12 height 3
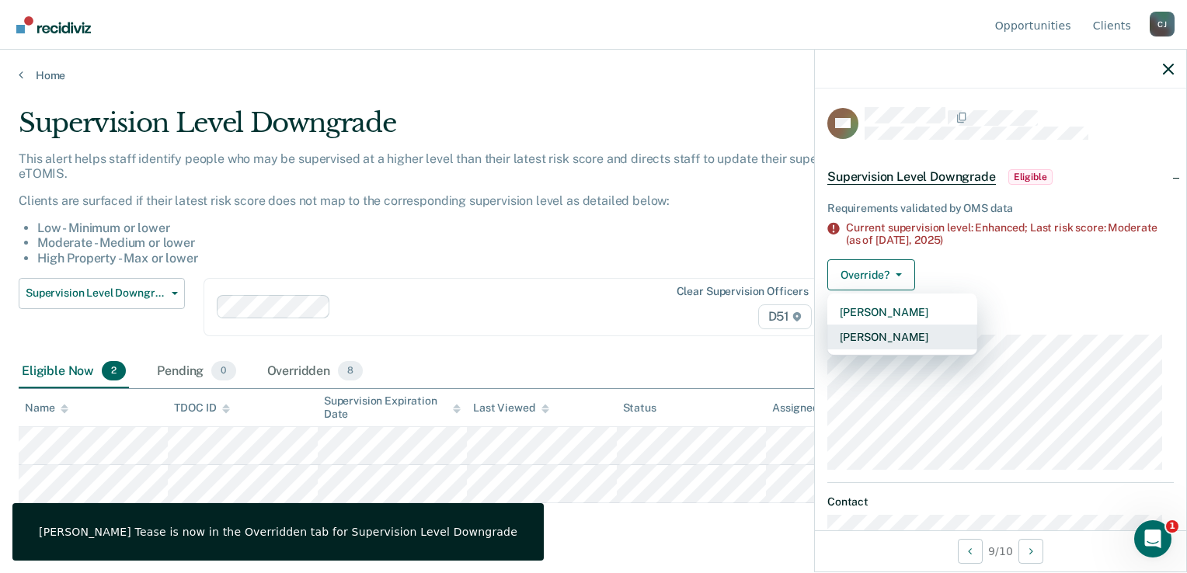
click at [890, 338] on button "[PERSON_NAME]" at bounding box center [902, 337] width 150 height 25
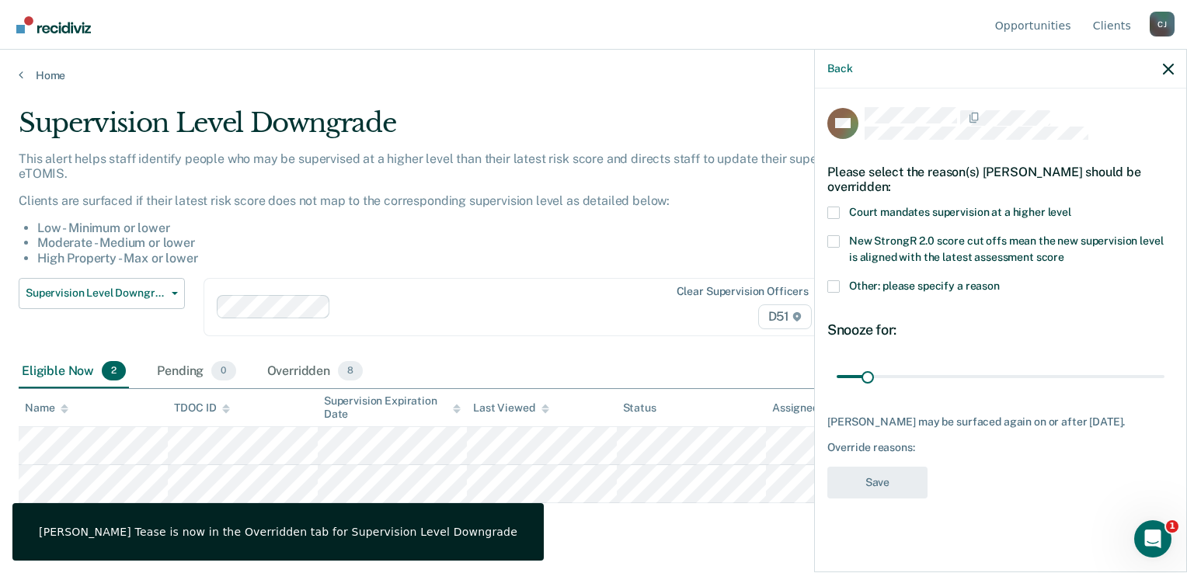
click at [838, 217] on span at bounding box center [833, 213] width 12 height 12
click at [1071, 207] on input "Court mandates supervision at a higher level" at bounding box center [1071, 207] width 0 height 0
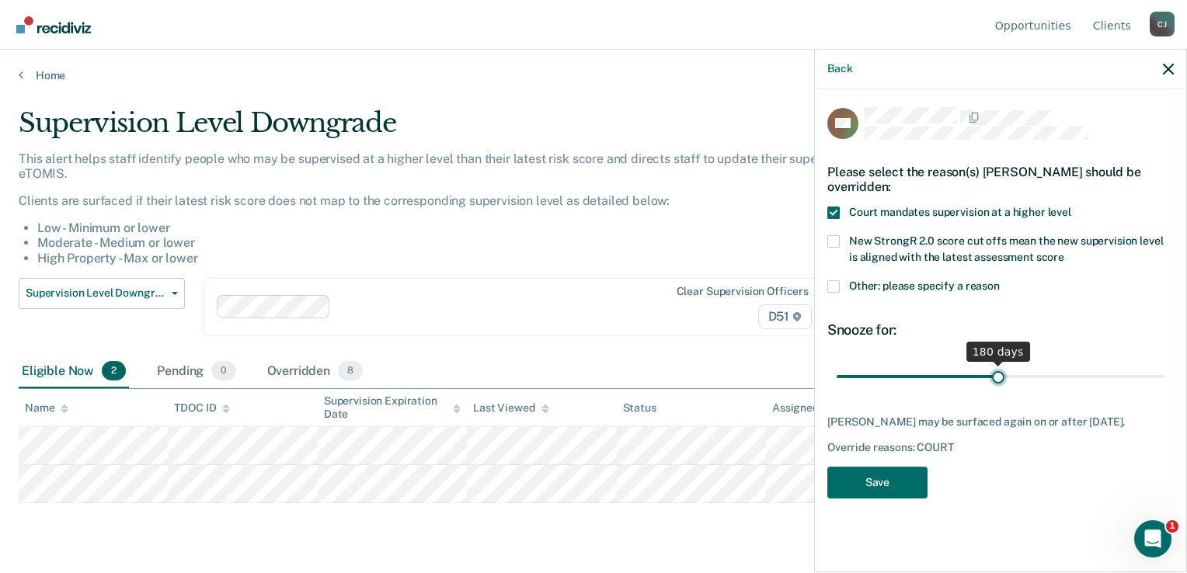
drag, startPoint x: 868, startPoint y: 374, endPoint x: 998, endPoint y: 379, distance: 129.9
type input "180"
click at [998, 379] on input "range" at bounding box center [1001, 377] width 328 height 27
click at [918, 480] on button "Save" at bounding box center [877, 483] width 100 height 32
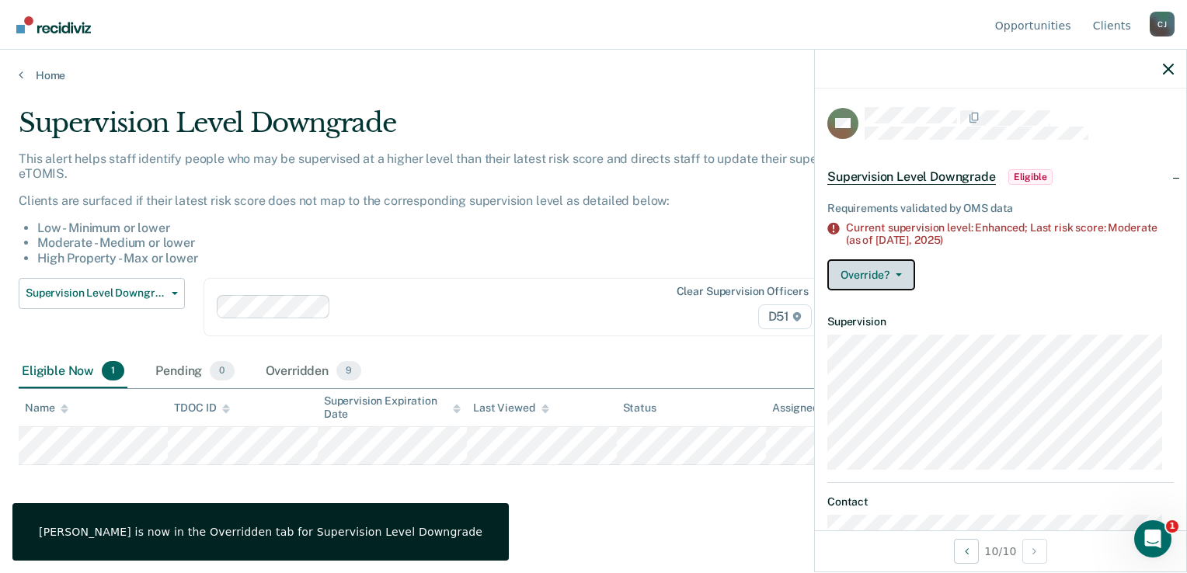
click at [877, 280] on button "Override?" at bounding box center [871, 275] width 88 height 31
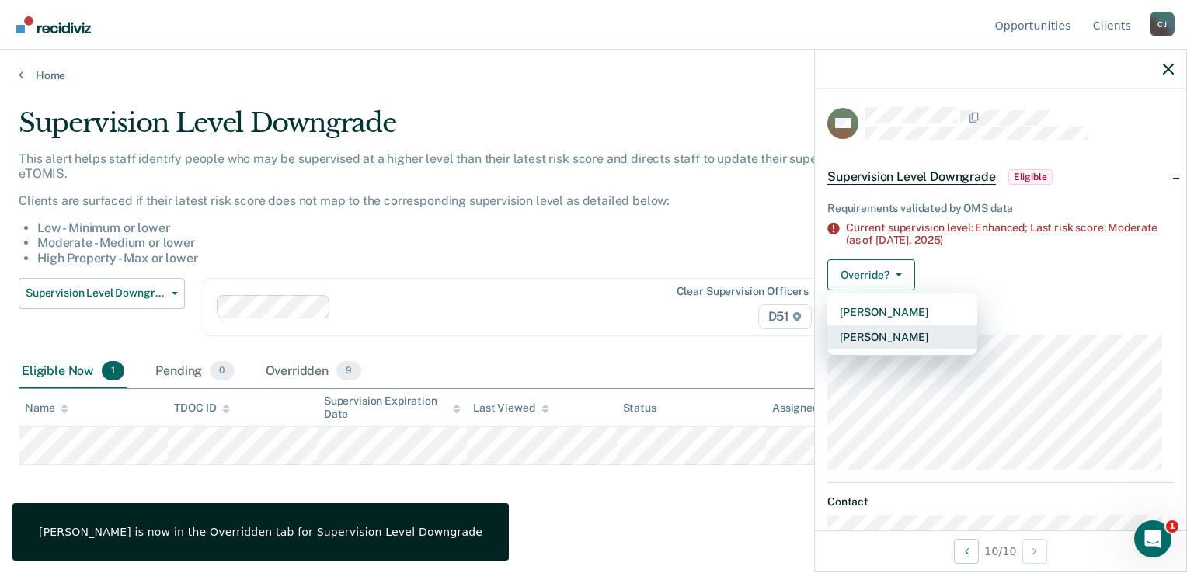
click at [883, 339] on button "[PERSON_NAME]" at bounding box center [902, 337] width 150 height 25
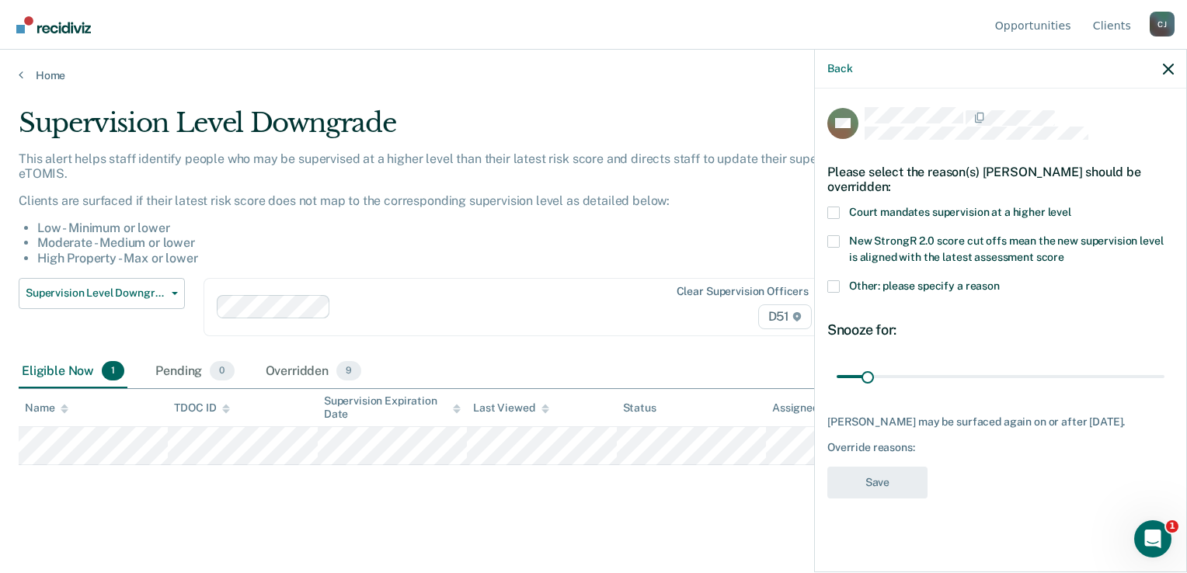
click at [833, 207] on span at bounding box center [833, 213] width 12 height 12
click at [1071, 207] on input "Court mandates supervision at a higher level" at bounding box center [1071, 207] width 0 height 0
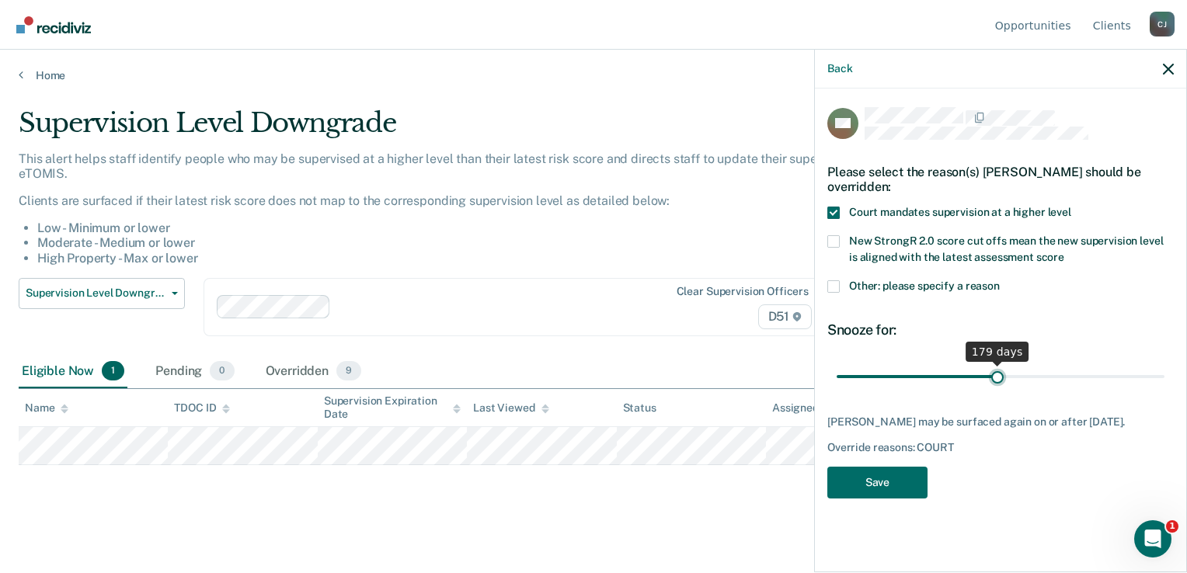
drag, startPoint x: 867, startPoint y: 376, endPoint x: 997, endPoint y: 374, distance: 129.8
type input "179"
click at [997, 374] on input "range" at bounding box center [1001, 377] width 328 height 27
click at [895, 488] on button "Save" at bounding box center [877, 483] width 100 height 32
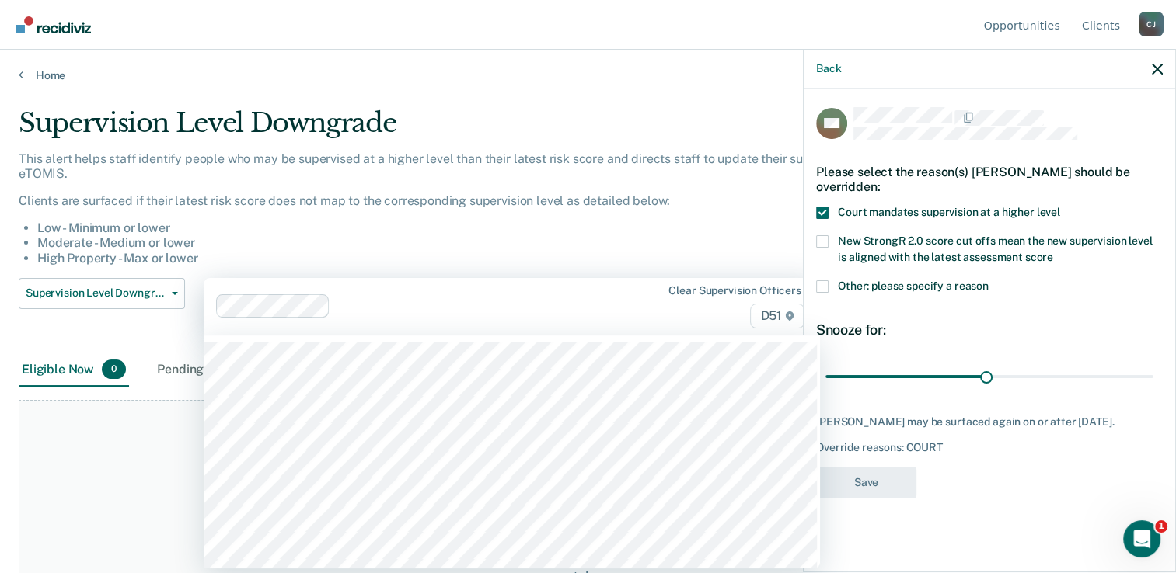
click at [569, 308] on div at bounding box center [482, 307] width 292 height 18
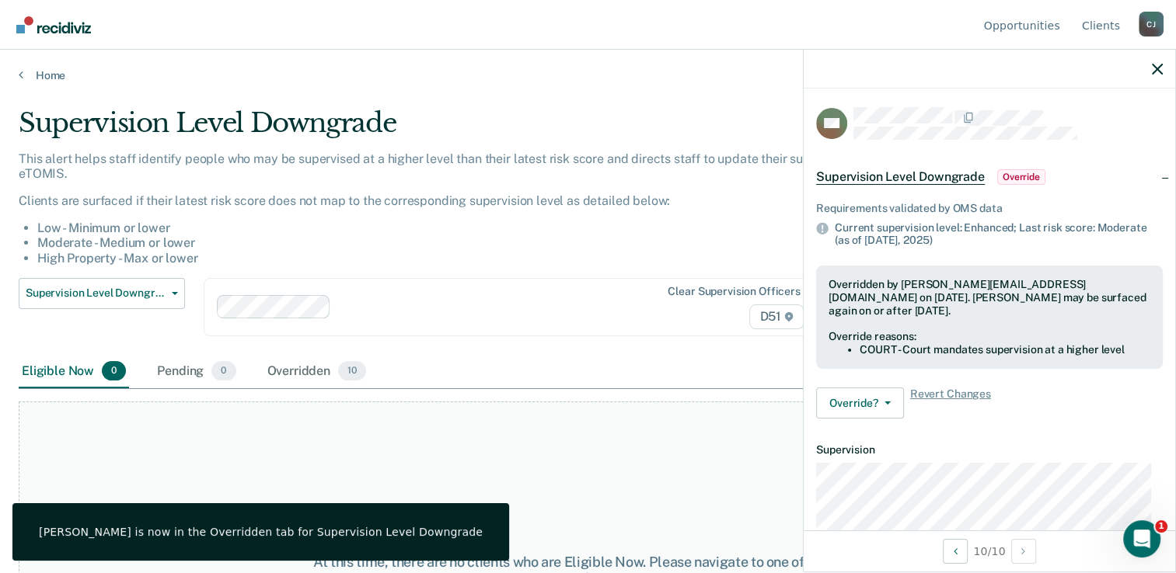
click at [726, 95] on main "Supervision Level Downgrade This alert helps staff identify people who may be s…" at bounding box center [588, 325] width 1176 height 486
click at [1162, 71] on div at bounding box center [988, 69] width 371 height 39
